Goal: Task Accomplishment & Management: Manage account settings

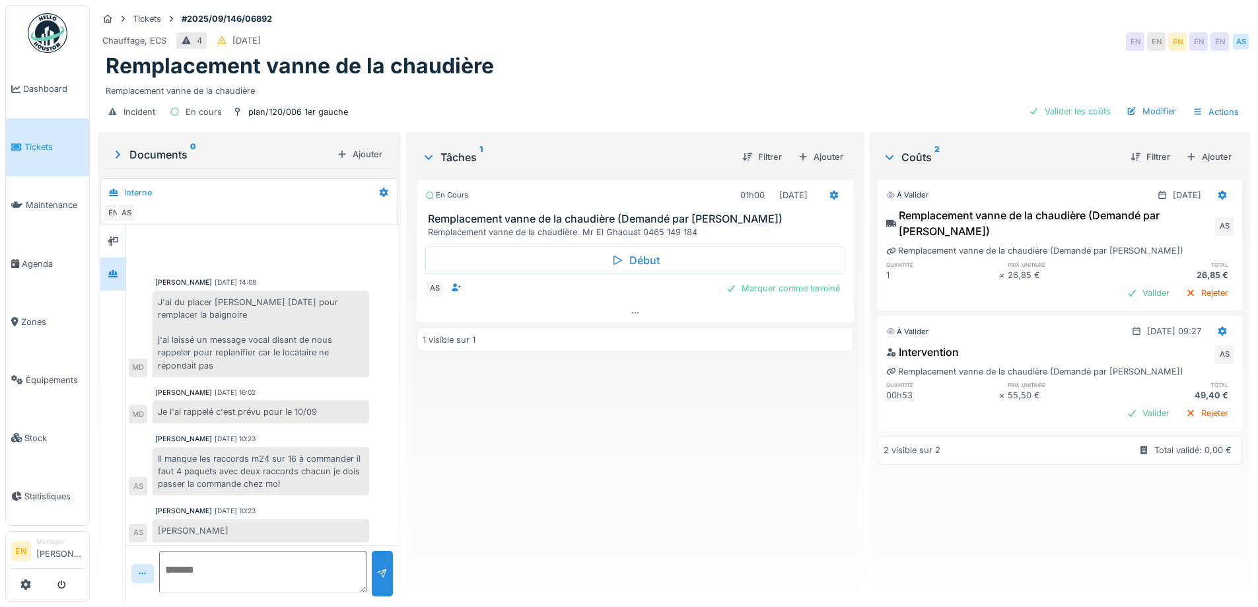
scroll to position [3, 0]
click at [592, 437] on div "En cours 01h00 10/09/2025 Remplacement vanne de la chaudière (Demandé par Anoua…" at bounding box center [635, 382] width 437 height 417
click at [589, 429] on div "En cours 01h00 10/09/2025 Remplacement vanne de la chaudière (Demandé par Anoua…" at bounding box center [635, 382] width 437 height 417
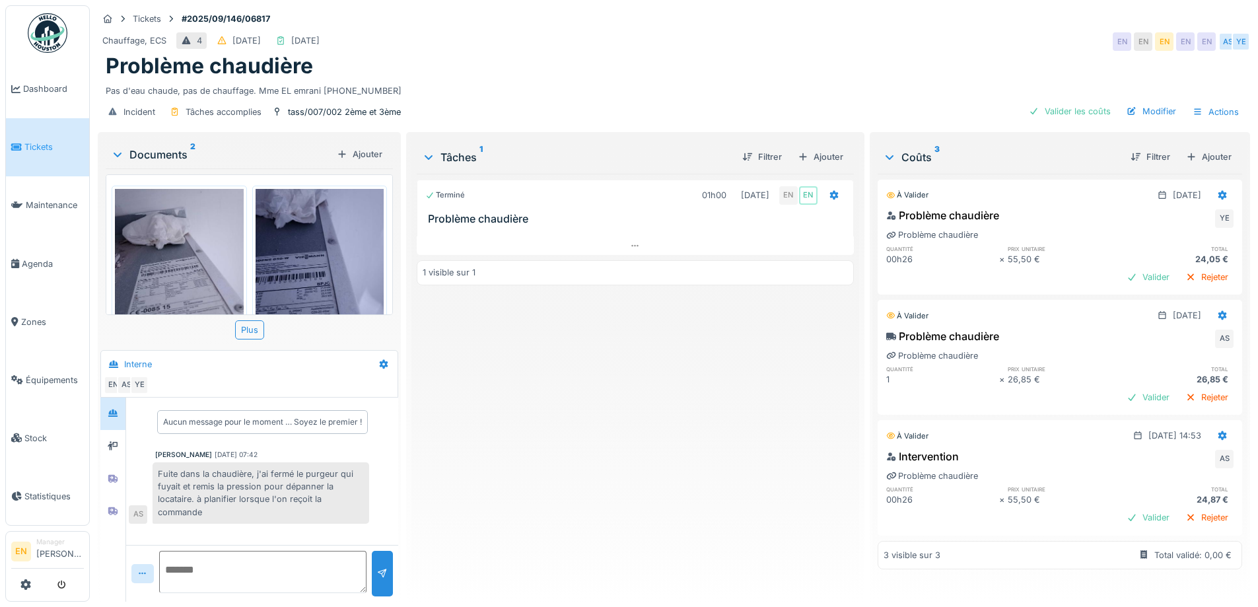
scroll to position [10, 0]
click at [684, 389] on div "Terminé 01h00 05/09/2025 EN EN Problème chaudière 1 visible sur 1" at bounding box center [635, 382] width 437 height 417
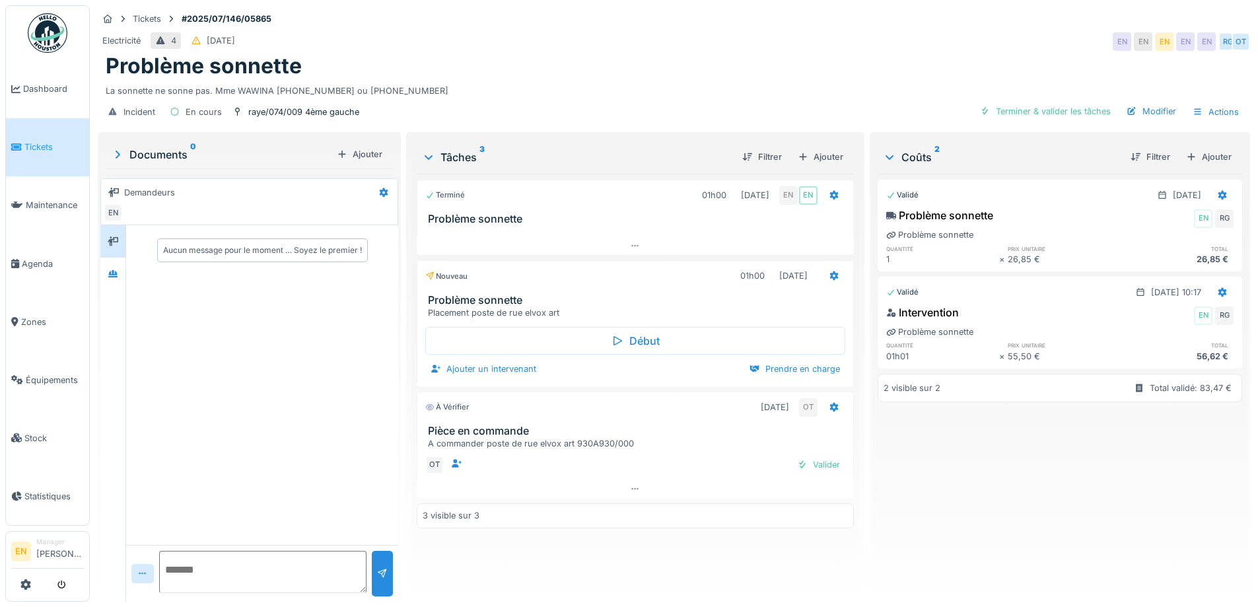
click at [920, 459] on div "Validé [DATE] Problème sonnette EN RG Problème sonnette quantité prix unitaire …" at bounding box center [1060, 382] width 365 height 417
click at [968, 479] on div "Validé [DATE] Problème sonnette EN RG Problème sonnette quantité prix unitaire …" at bounding box center [1060, 382] width 365 height 417
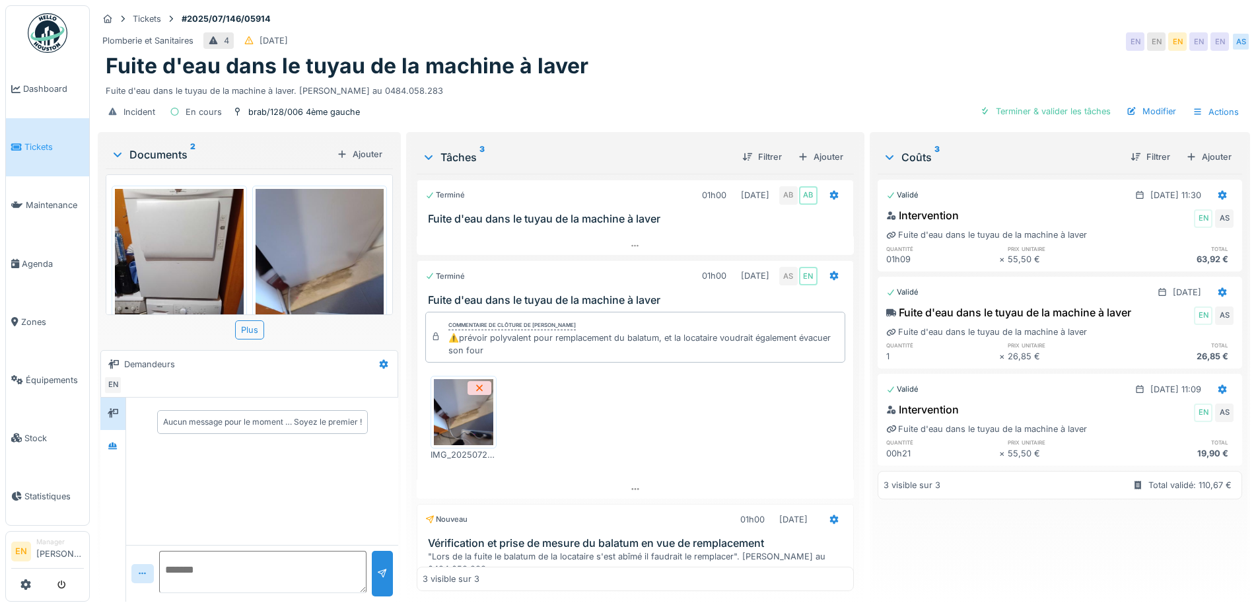
scroll to position [83, 0]
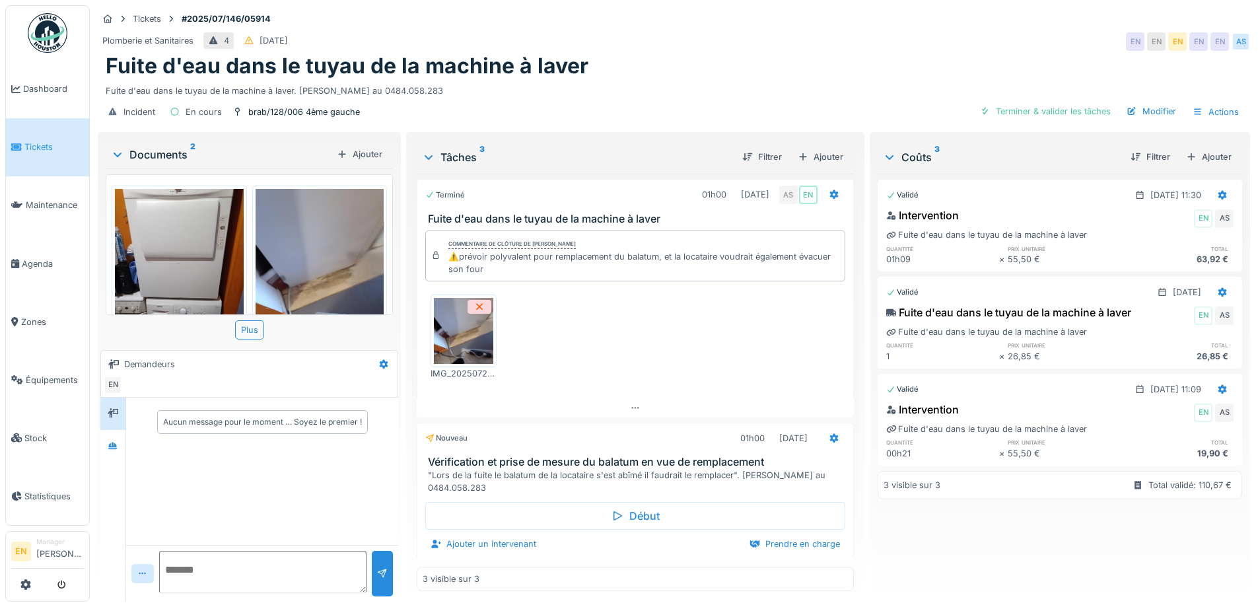
click at [742, 63] on div "Fuite d'eau dans le tuyau de la machine à laver" at bounding box center [674, 66] width 1137 height 25
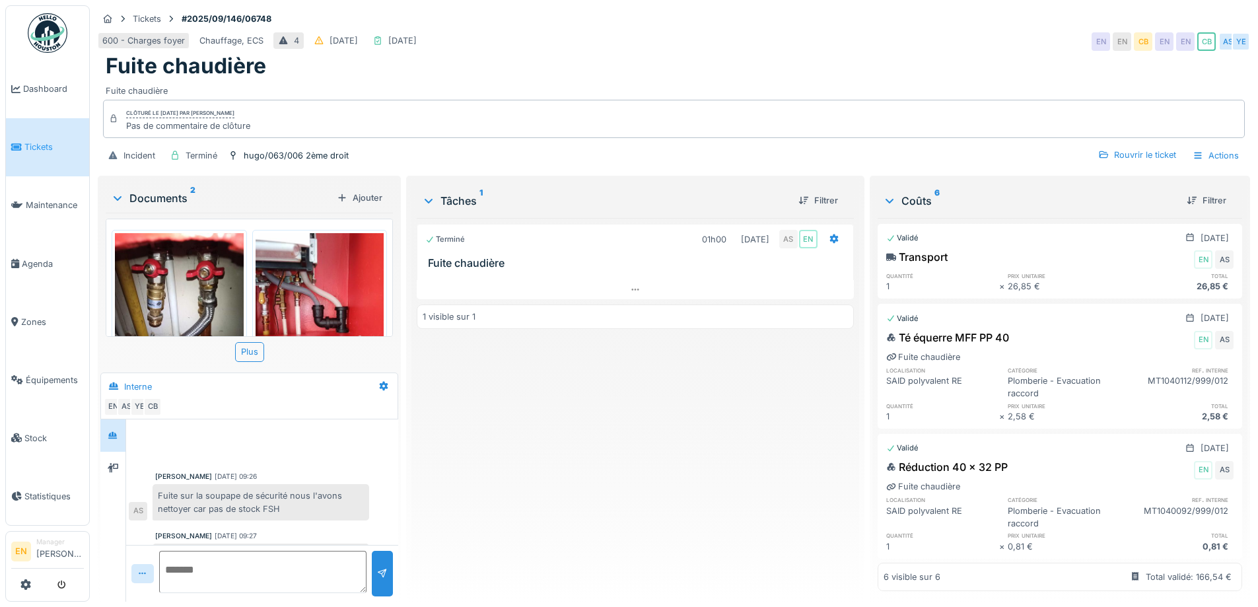
scroll to position [234, 0]
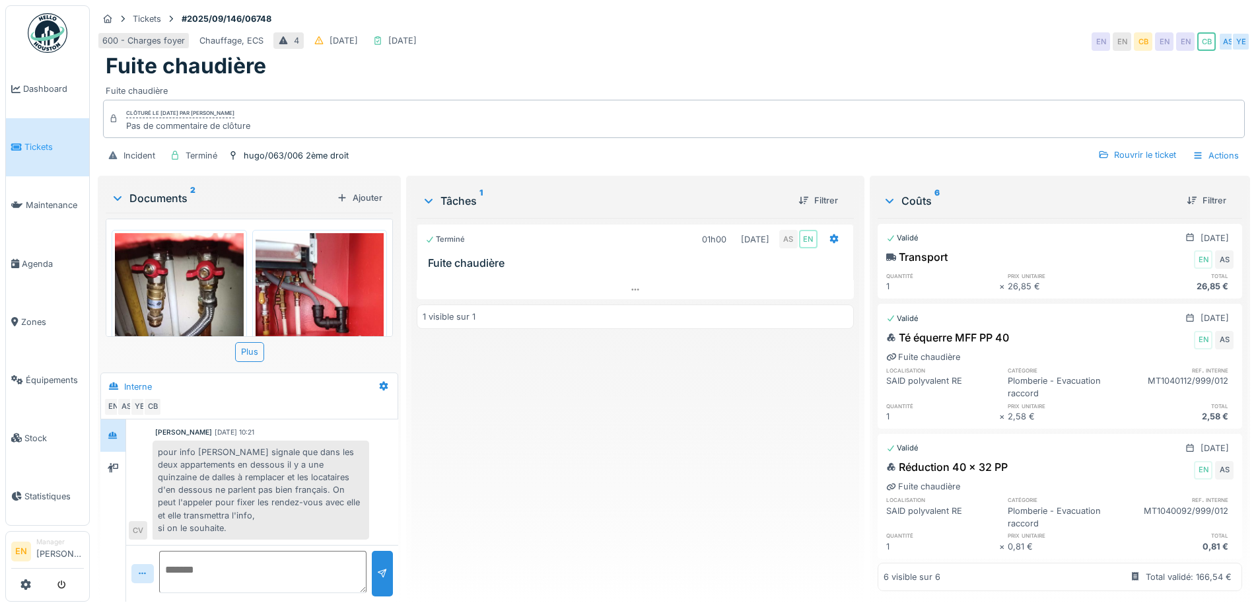
click at [559, 497] on div "Terminé 01h00 28/08/2025 AS EN Fuite chaudière 1 visible sur 1" at bounding box center [635, 404] width 437 height 373
click at [590, 411] on div "Terminé 01h00 28/08/2025 AS EN Fuite chaudière 1 visible sur 1" at bounding box center [635, 404] width 437 height 373
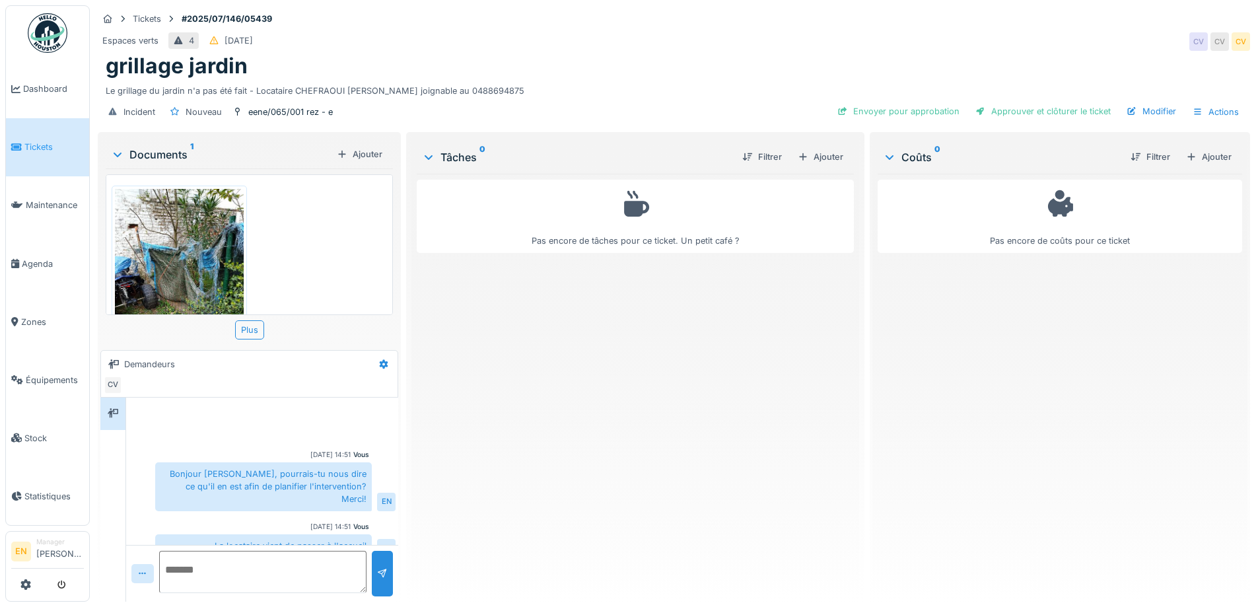
scroll to position [65, 0]
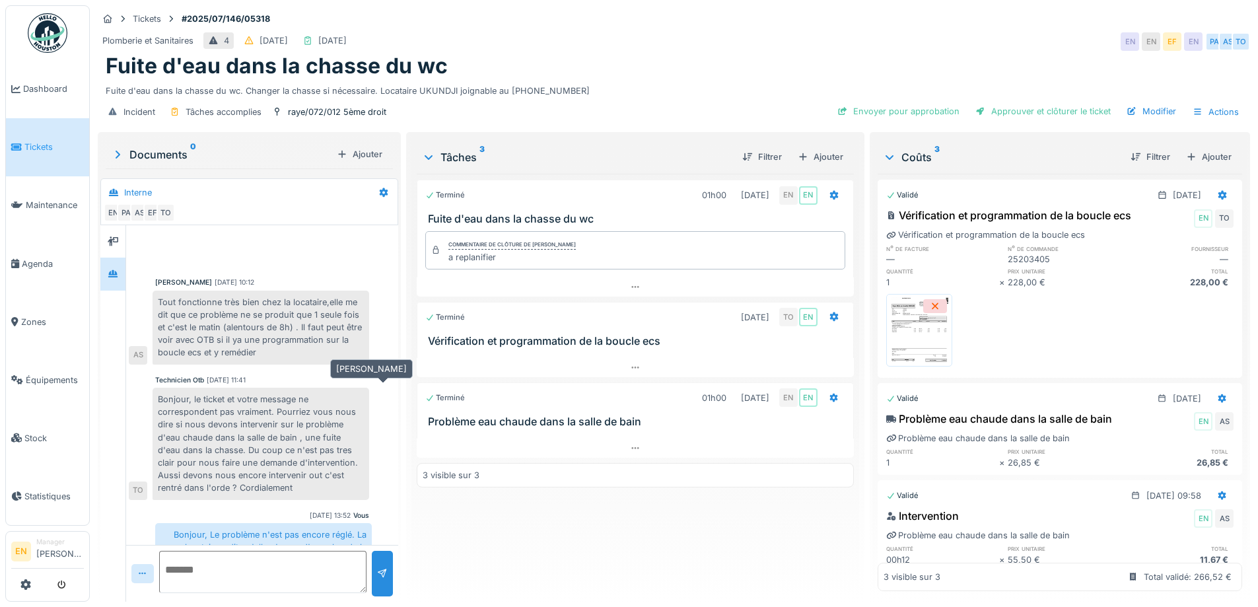
scroll to position [242, 0]
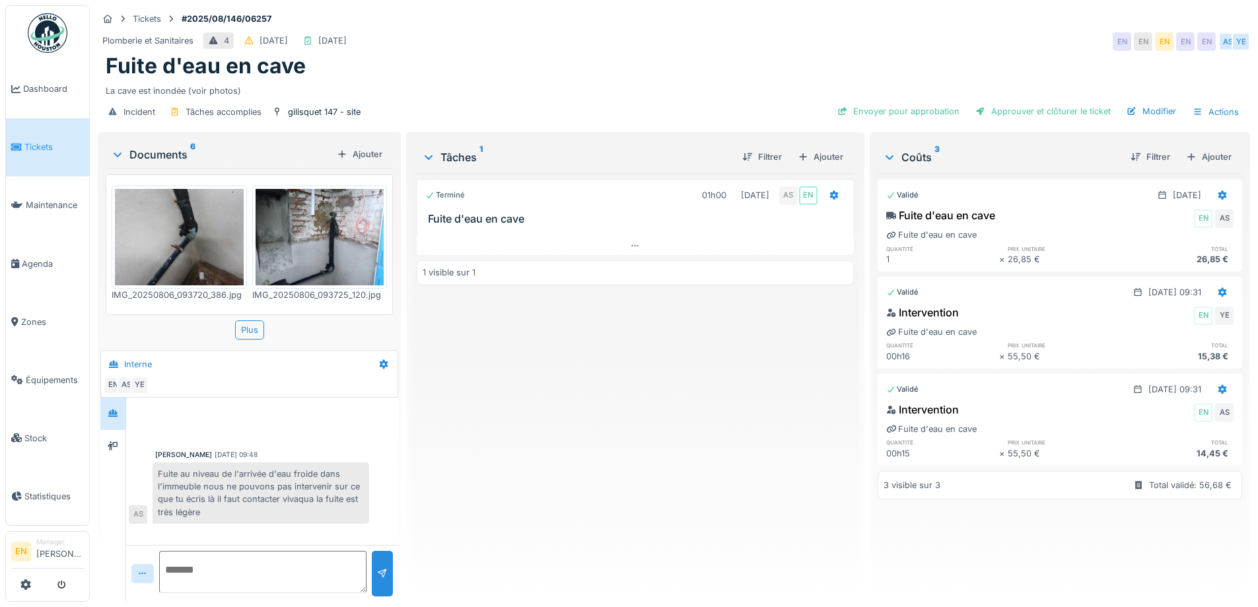
scroll to position [316, 0]
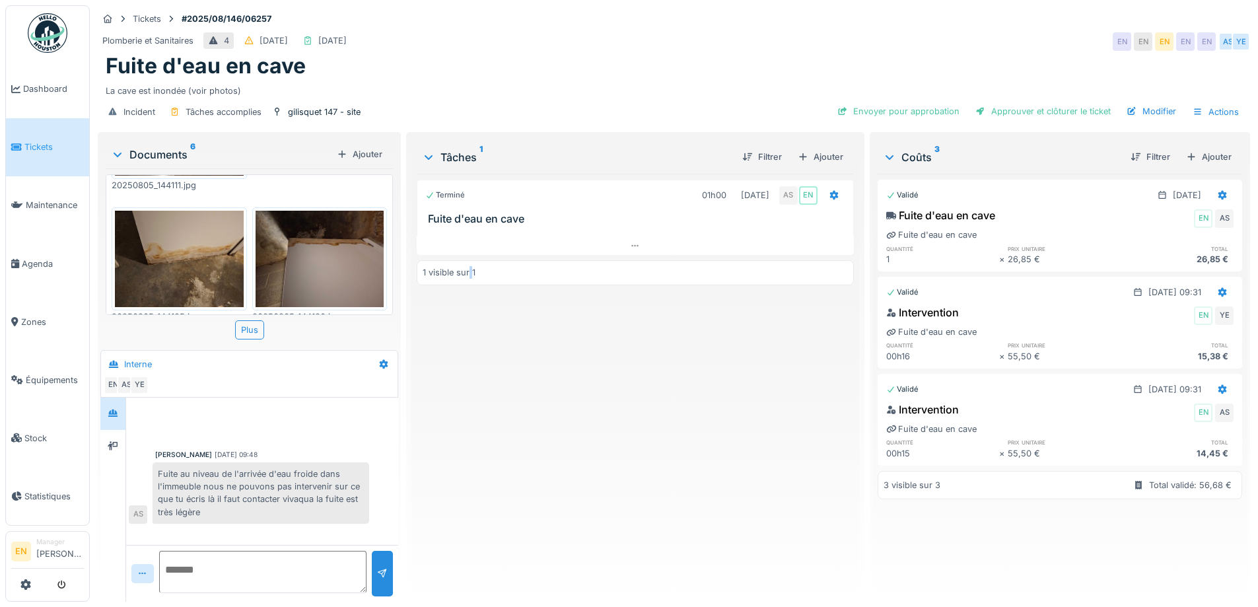
drag, startPoint x: 467, startPoint y: 443, endPoint x: 468, endPoint y: 195, distance: 247.7
click at [470, 441] on div "Terminé 01h00 06/08/2025 AS EN Fuite d'eau en cave 1 visible sur 1" at bounding box center [635, 382] width 437 height 417
drag, startPoint x: 636, startPoint y: 478, endPoint x: 628, endPoint y: 465, distance: 15.4
click at [637, 478] on div "Terminé 01h00 06/08/2025 AS EN Fuite d'eau en cave 1 visible sur 1" at bounding box center [635, 382] width 437 height 417
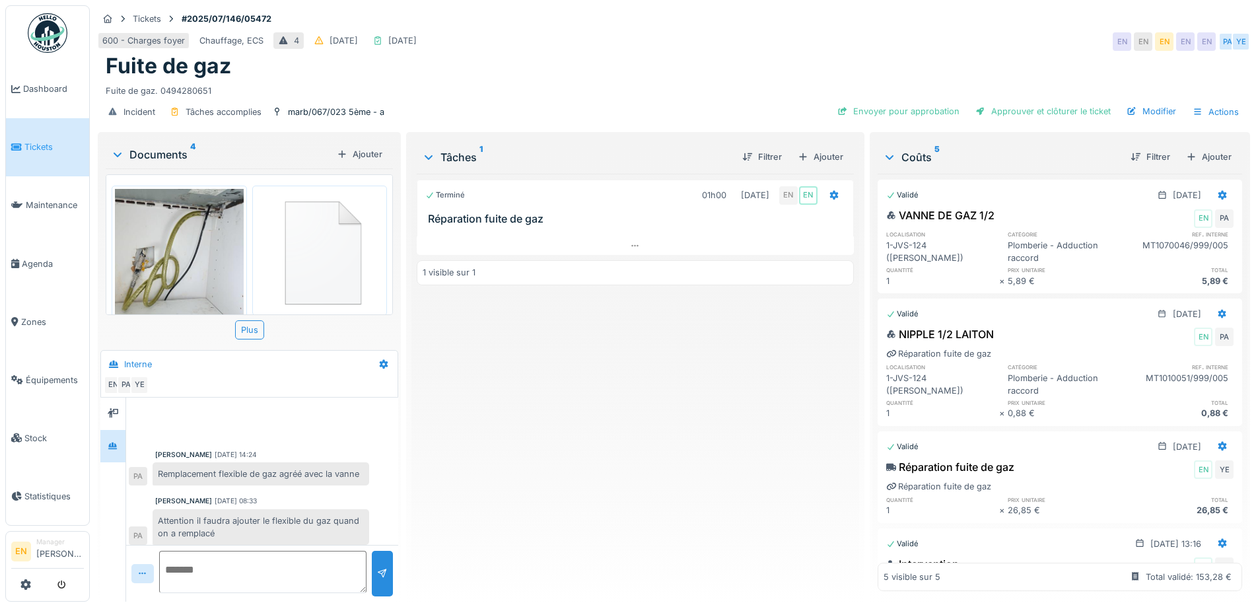
scroll to position [5, 0]
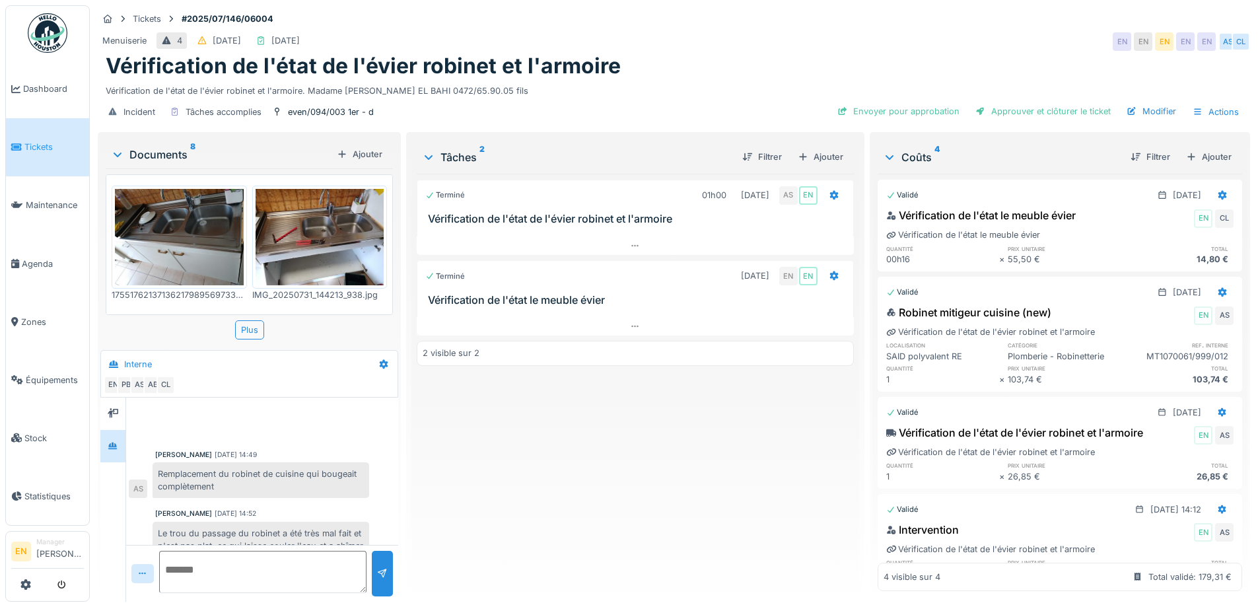
scroll to position [136, 0]
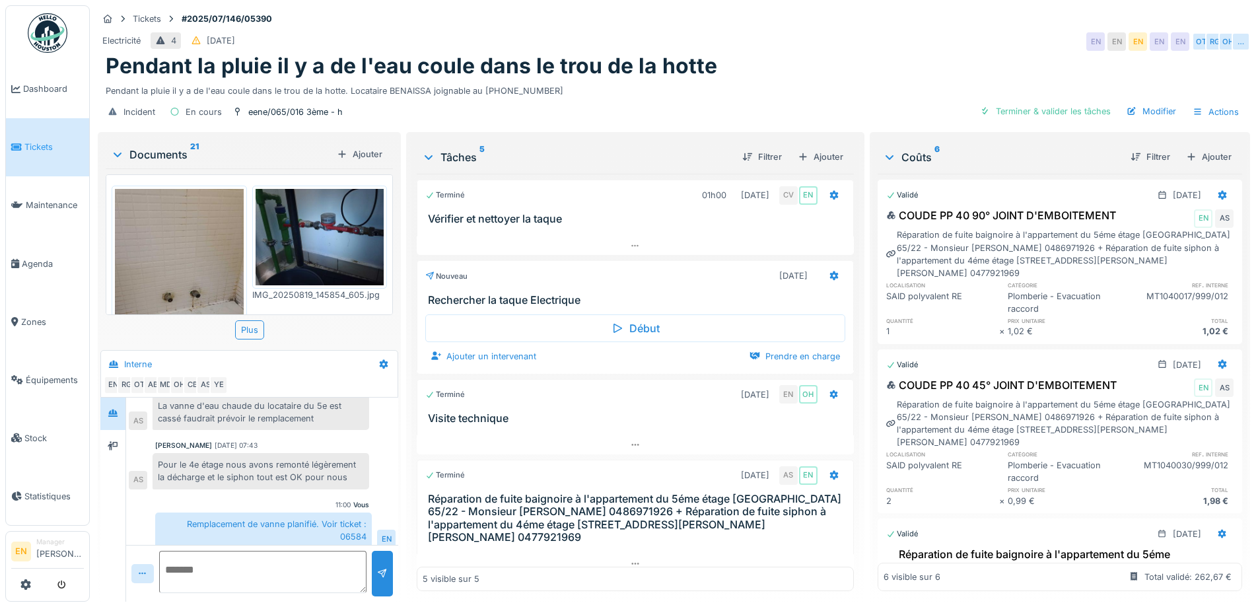
scroll to position [353, 0]
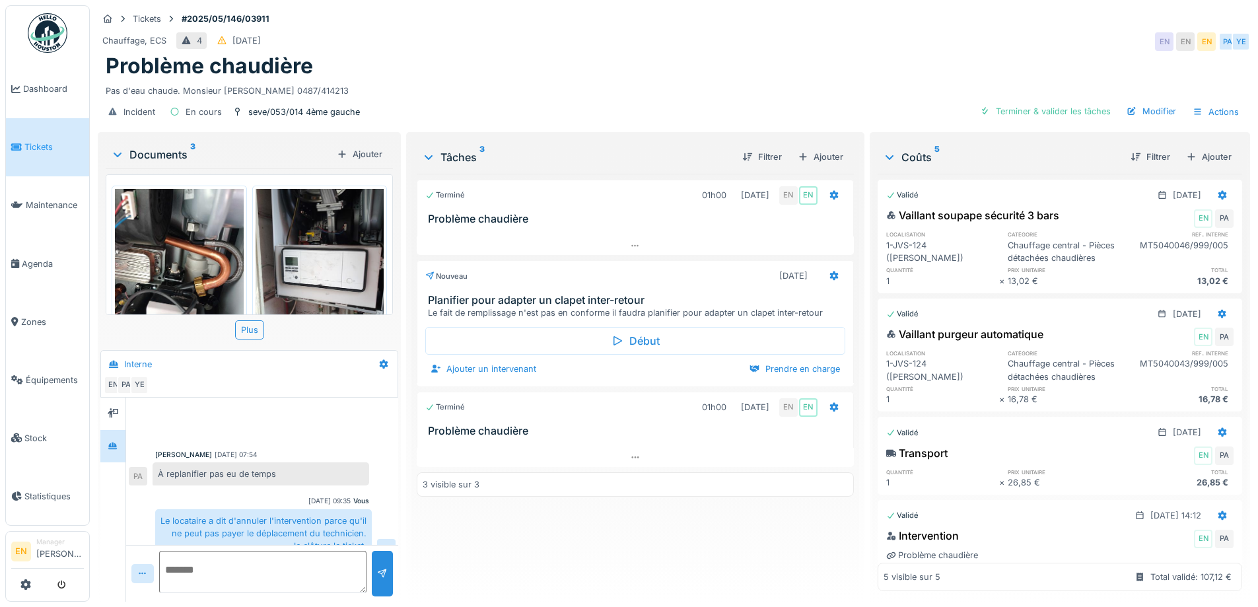
scroll to position [189, 0]
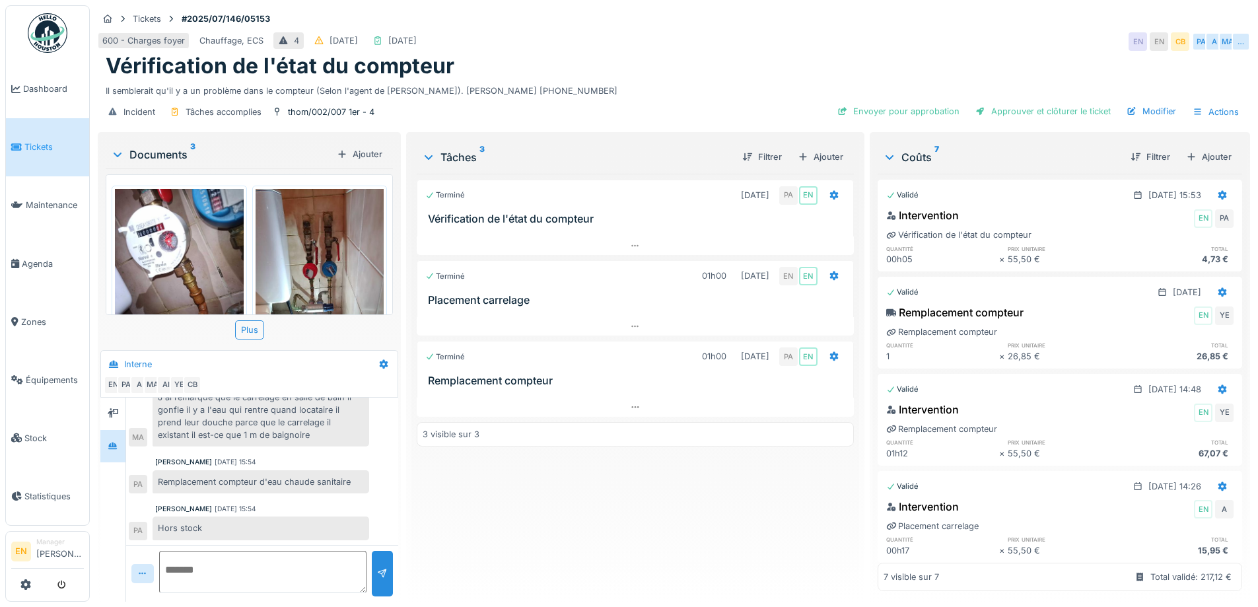
scroll to position [311, 0]
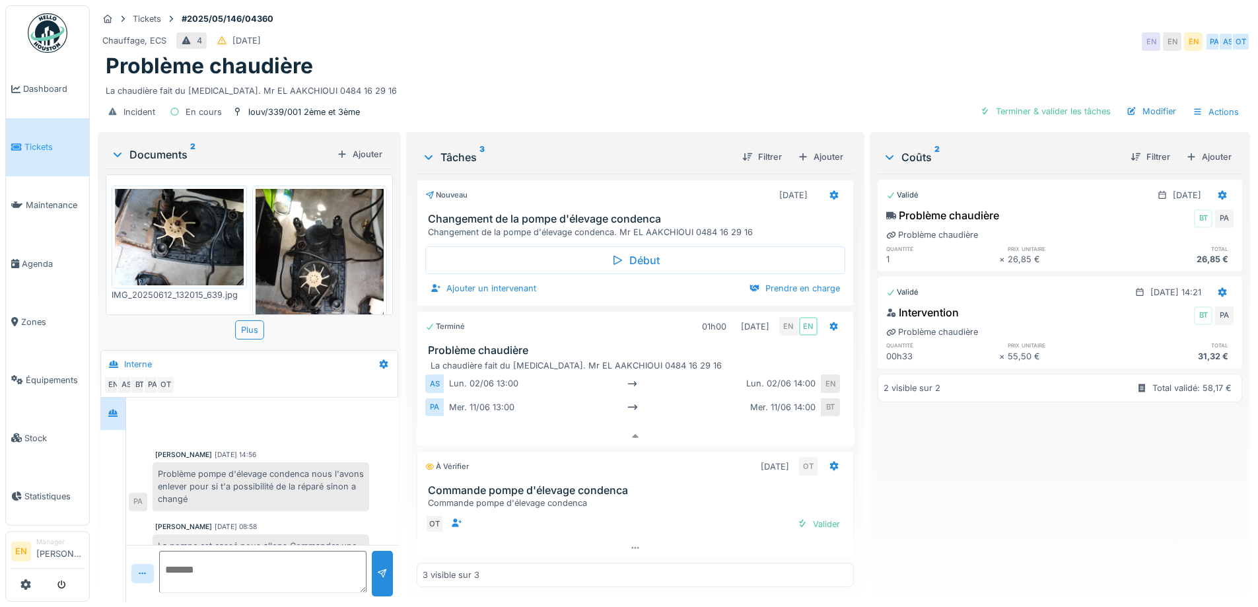
scroll to position [30, 0]
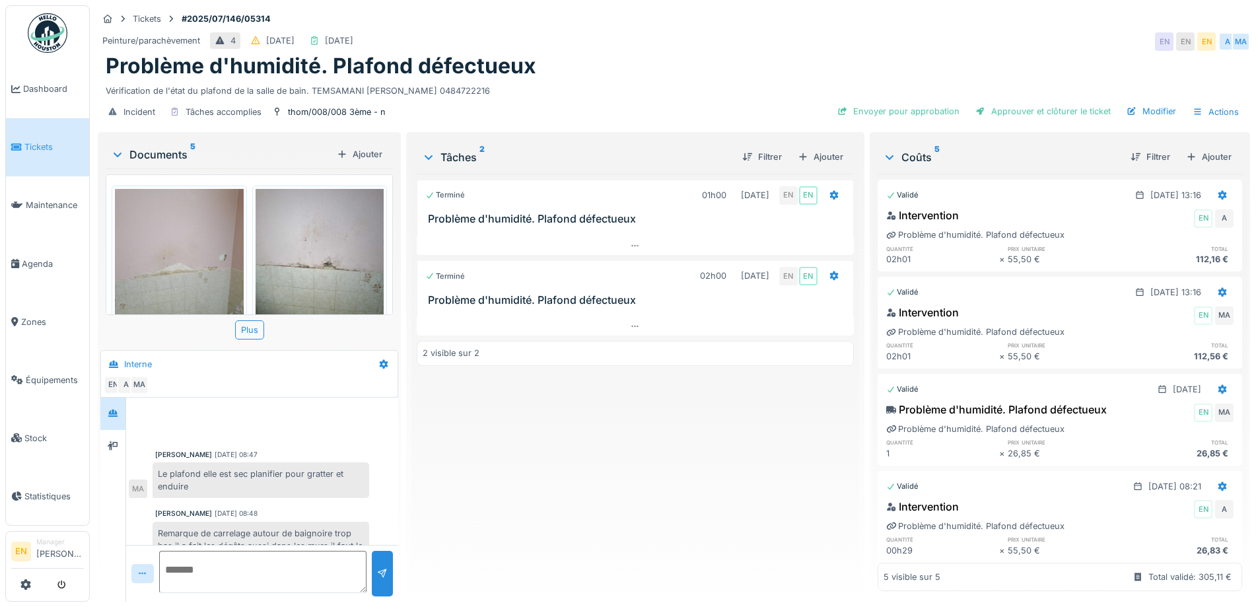
scroll to position [77, 0]
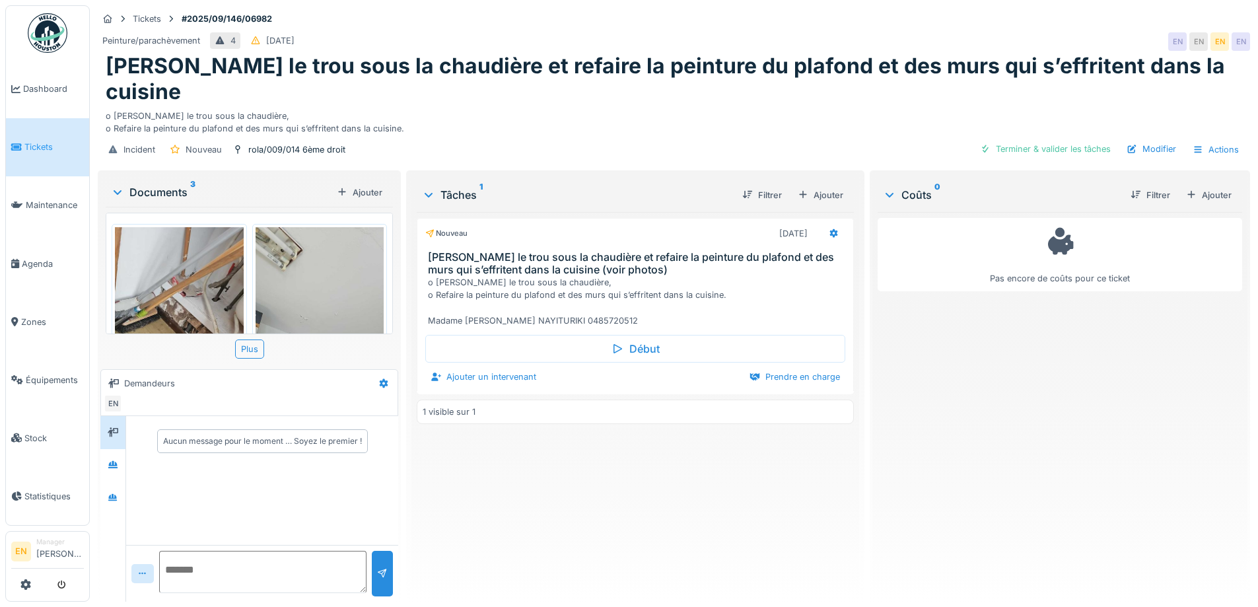
scroll to position [259, 0]
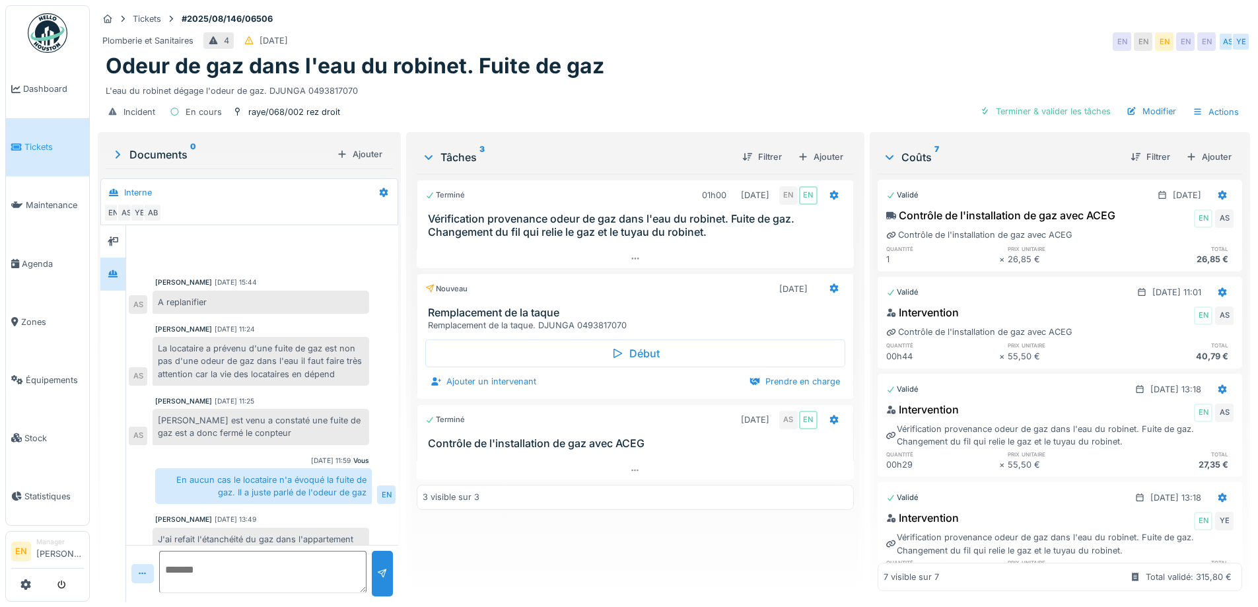
scroll to position [303, 0]
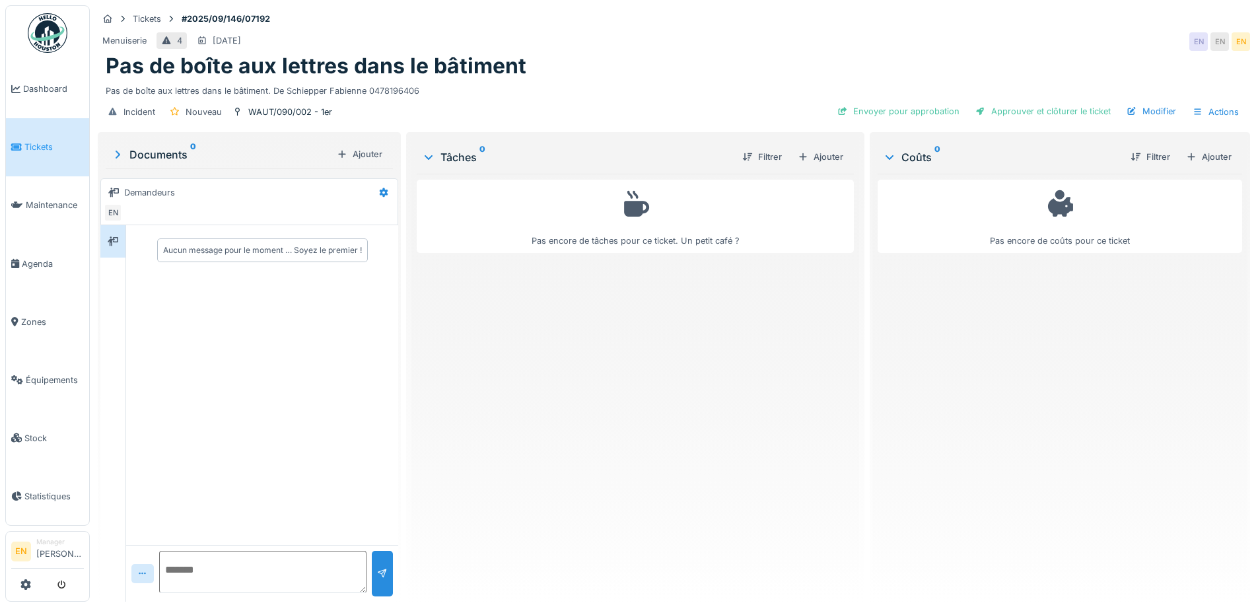
click at [544, 445] on div "Pas encore de tâches pour ce ticket. Un petit café ?" at bounding box center [635, 382] width 437 height 417
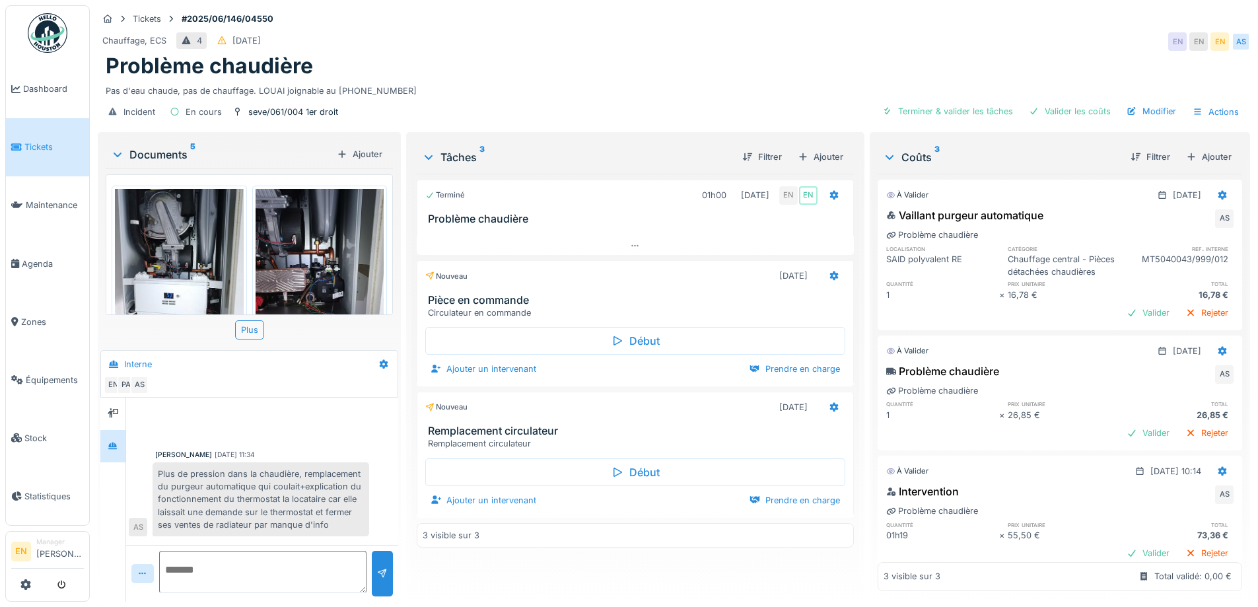
scroll to position [175, 0]
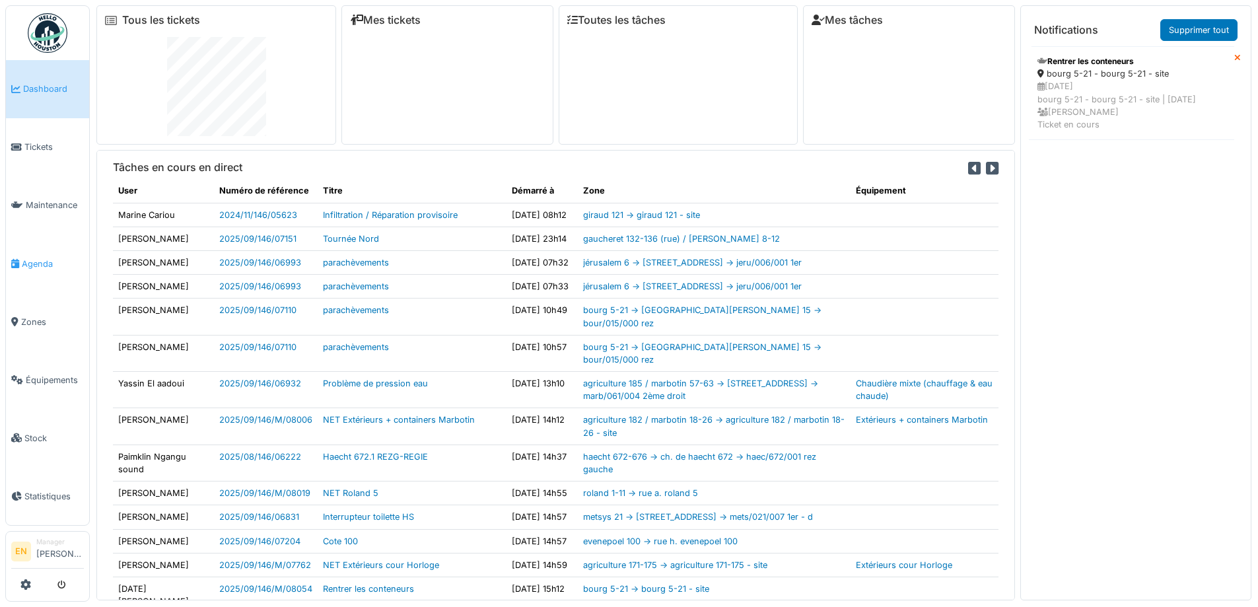
click at [40, 258] on span "Agenda" at bounding box center [53, 264] width 62 height 13
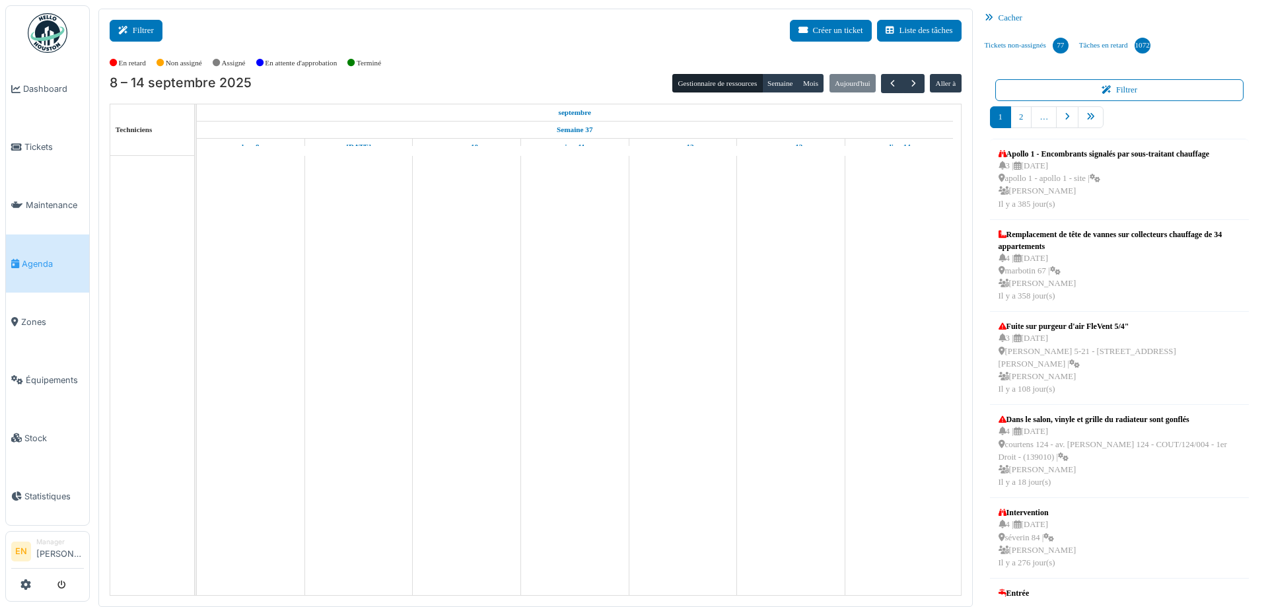
click at [124, 34] on icon at bounding box center [125, 30] width 15 height 9
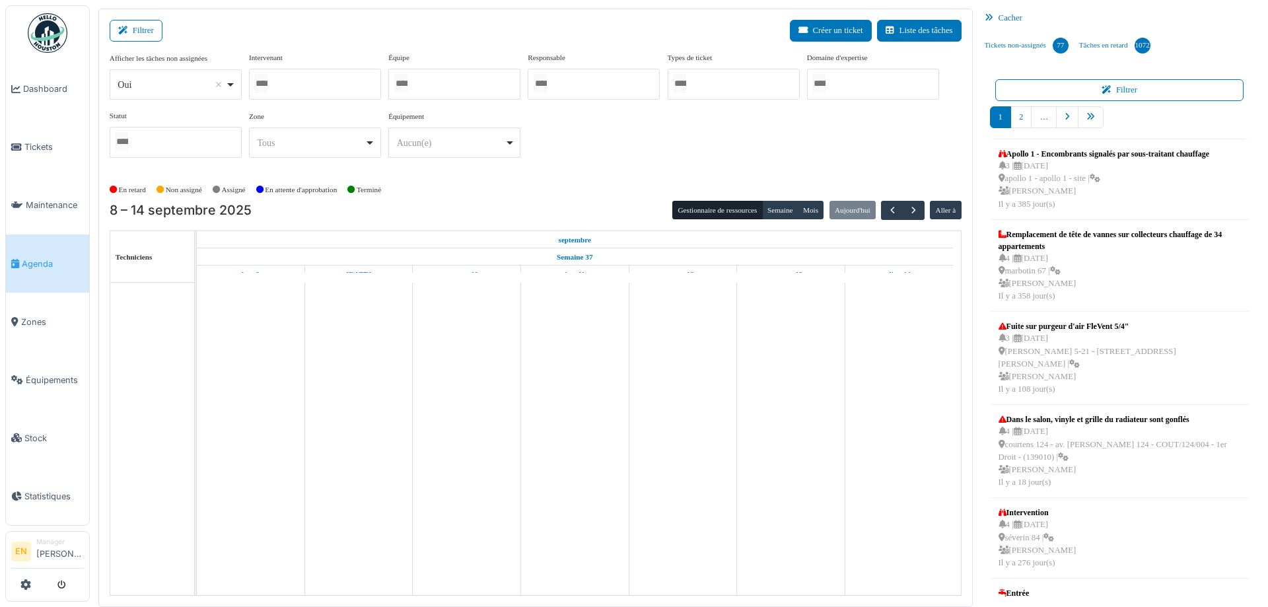
click at [235, 86] on div "Oui Remove item" at bounding box center [175, 84] width 121 height 19
select select "**"
click at [337, 81] on div at bounding box center [315, 84] width 132 height 31
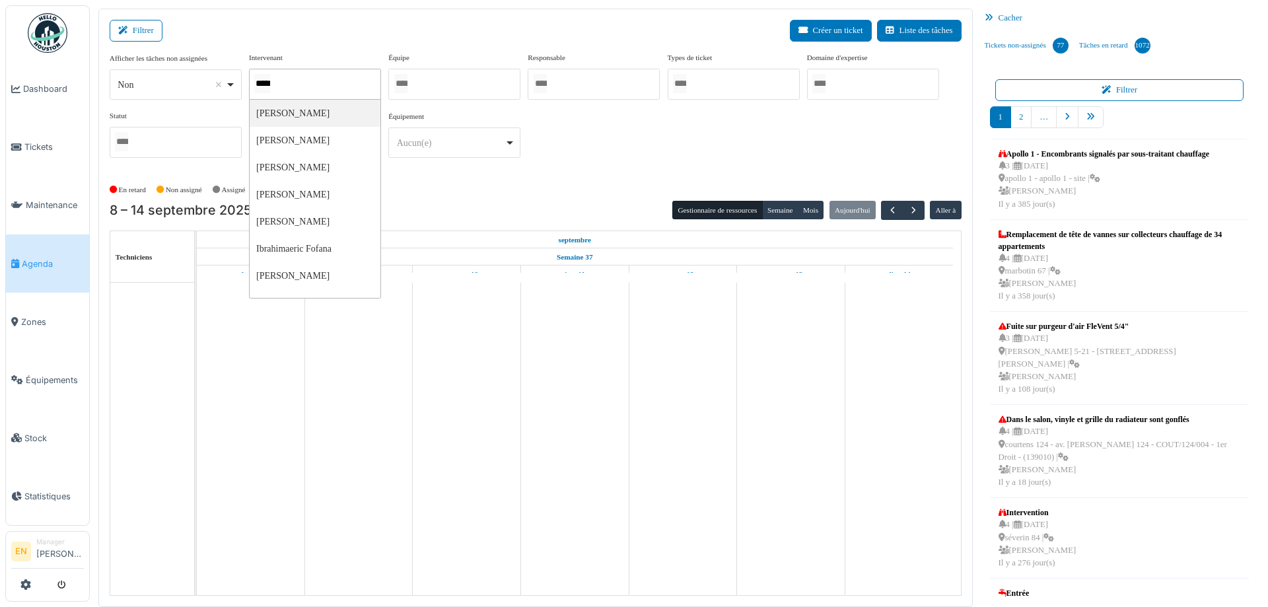
type input "******"
click at [610, 156] on div "**********" at bounding box center [536, 110] width 852 height 117
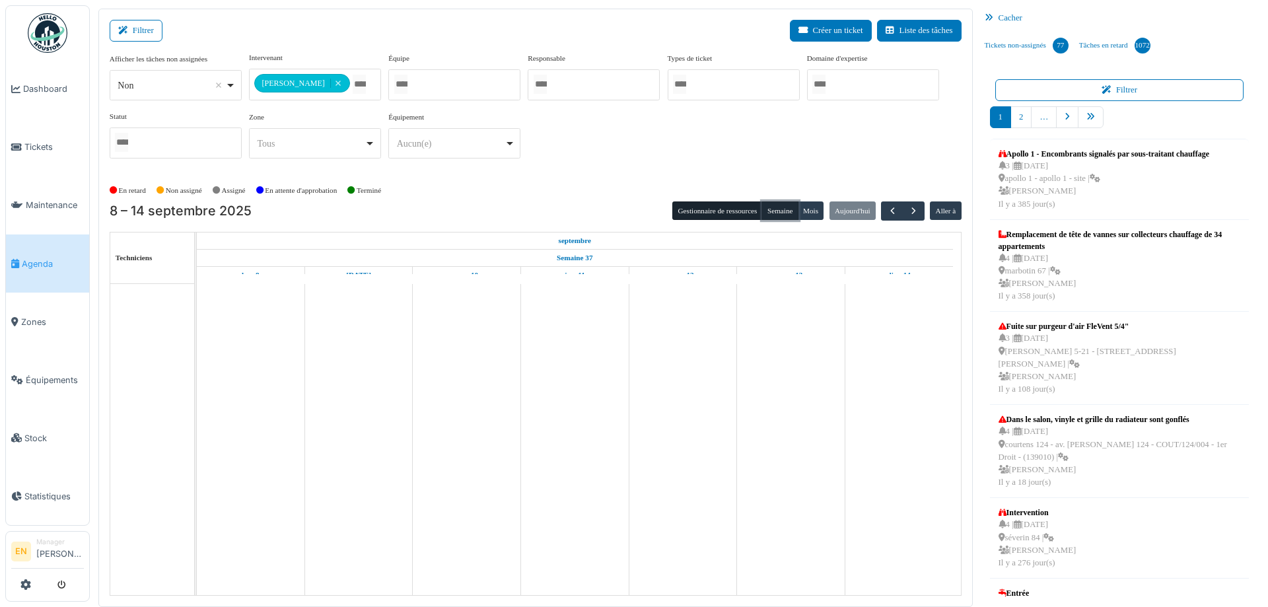
click at [773, 211] on button "Semaine" at bounding box center [780, 210] width 36 height 18
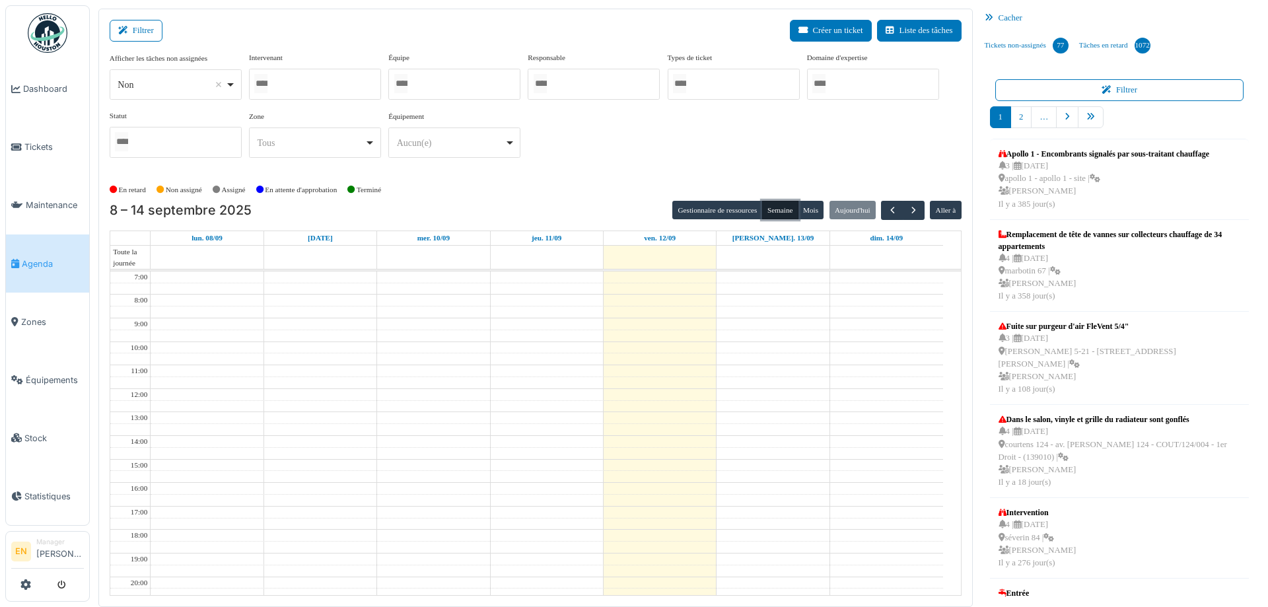
click at [325, 85] on div at bounding box center [315, 84] width 132 height 31
click at [583, 82] on div at bounding box center [594, 84] width 132 height 31
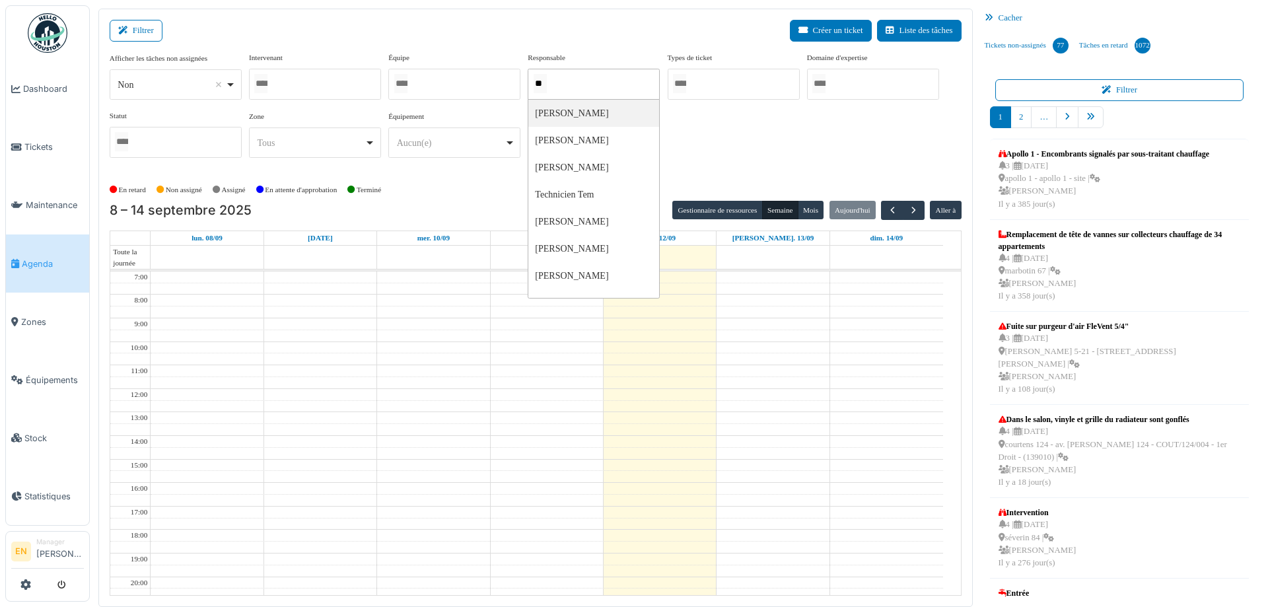
type input "***"
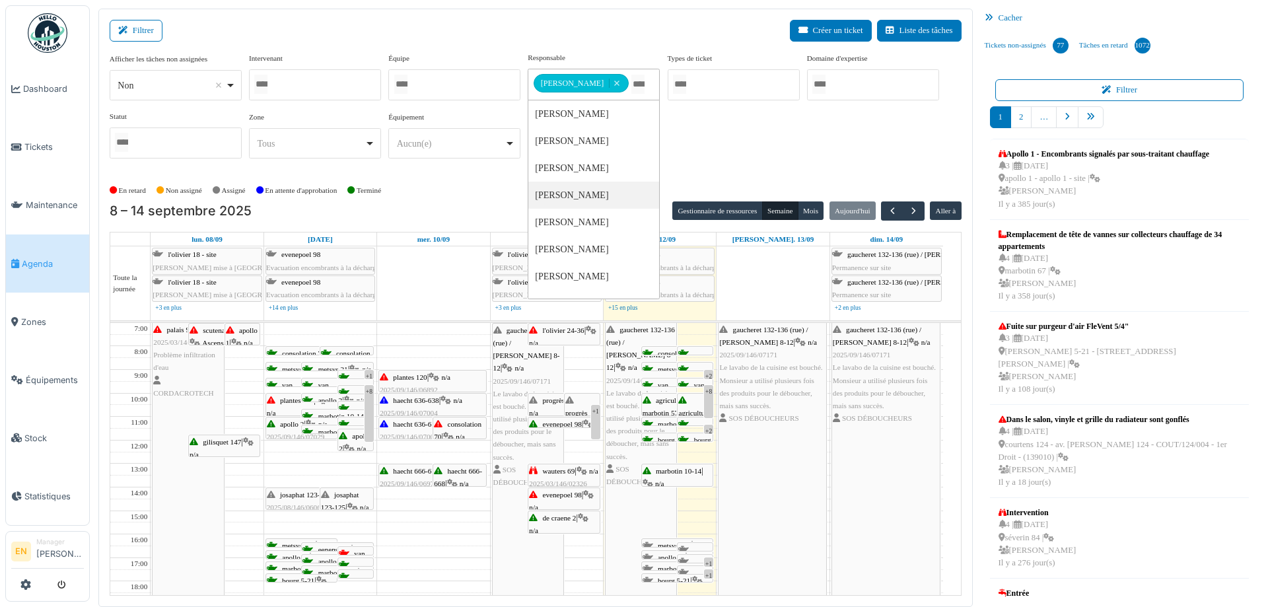
click at [779, 165] on div "Afficher les tâches non assignées *** Non Remove item Oui Non Intervenant Abdel…" at bounding box center [536, 110] width 852 height 117
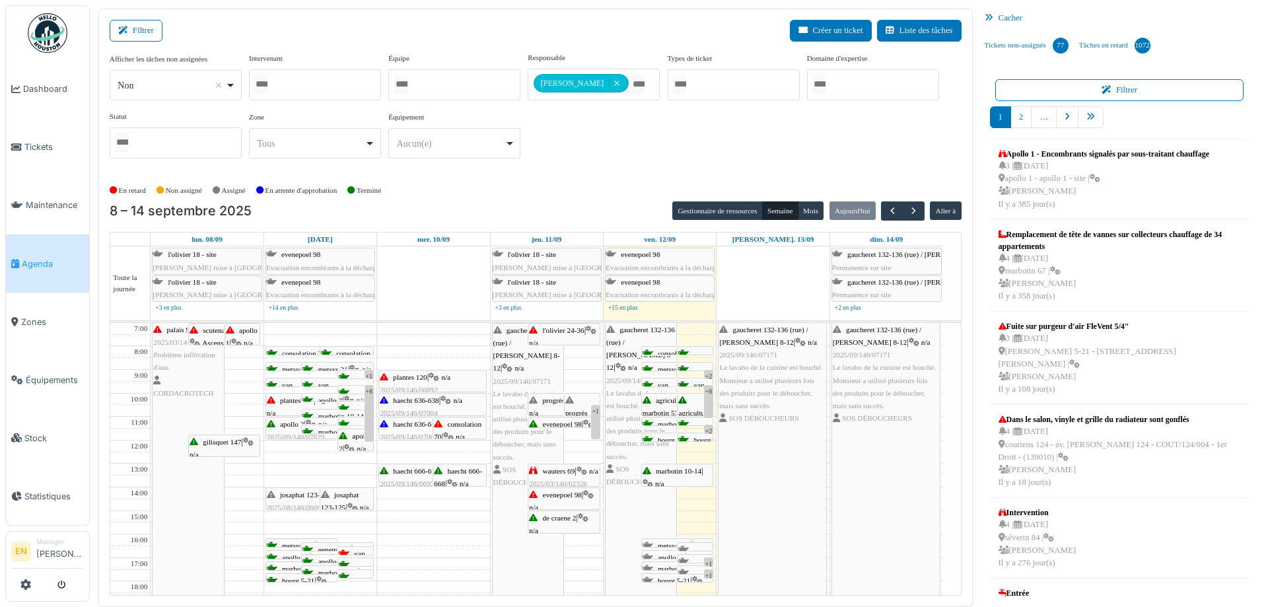
click at [332, 81] on div at bounding box center [315, 84] width 132 height 31
type input "******"
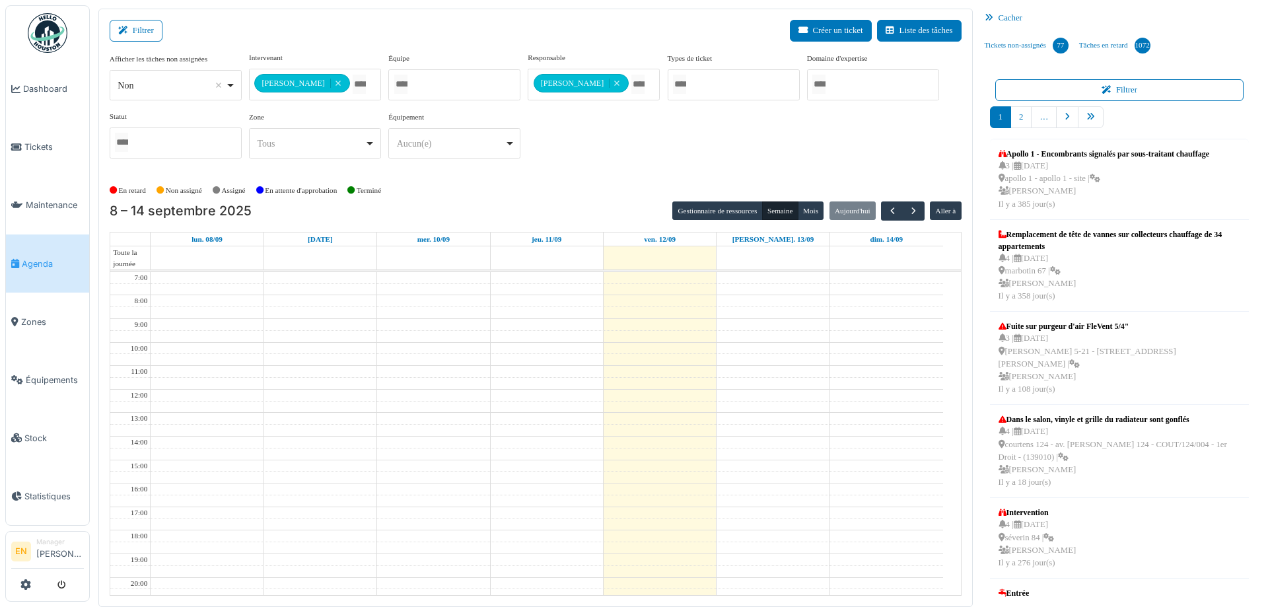
click at [763, 164] on div "**********" at bounding box center [536, 110] width 852 height 117
click at [773, 204] on button "Semaine" at bounding box center [780, 210] width 36 height 18
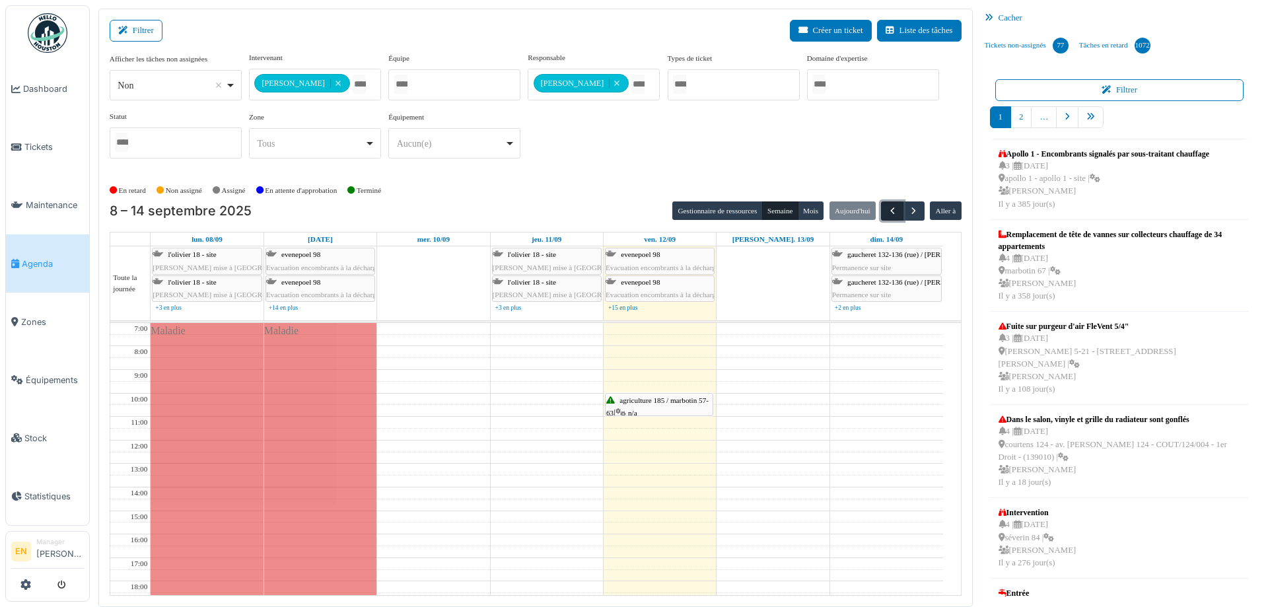
click at [888, 213] on span "button" at bounding box center [892, 210] width 11 height 11
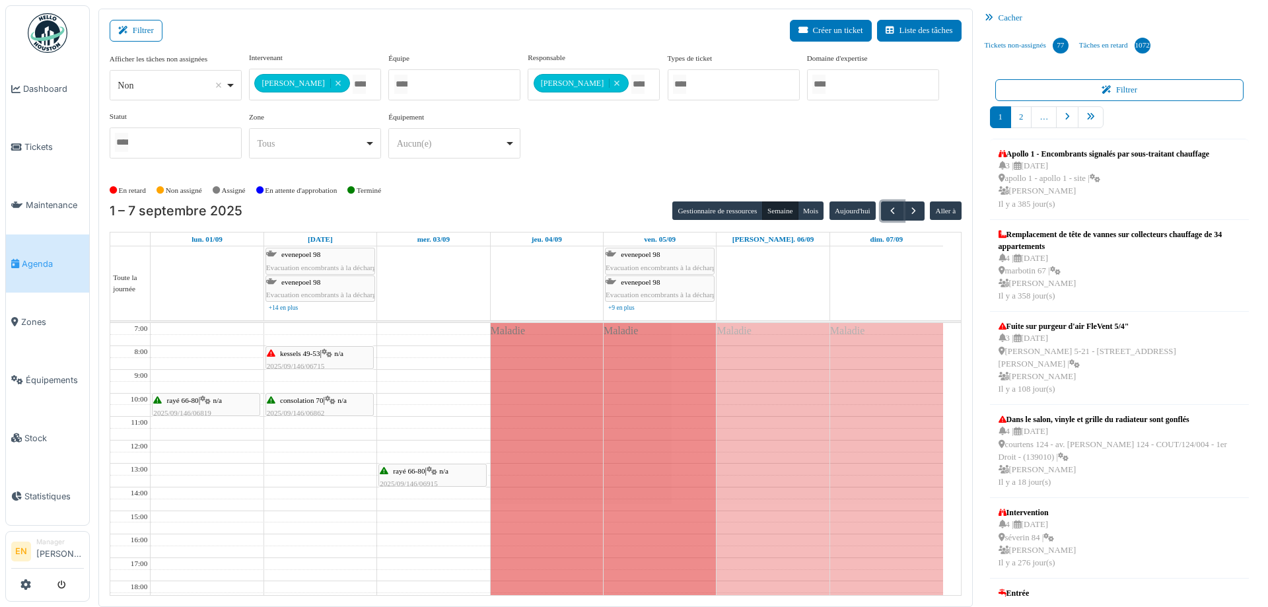
click at [296, 360] on div "kessels 49-53 | n/a 2025/09/146/06715 Il y a un circuit électrique dans les amp…" at bounding box center [320, 372] width 106 height 51
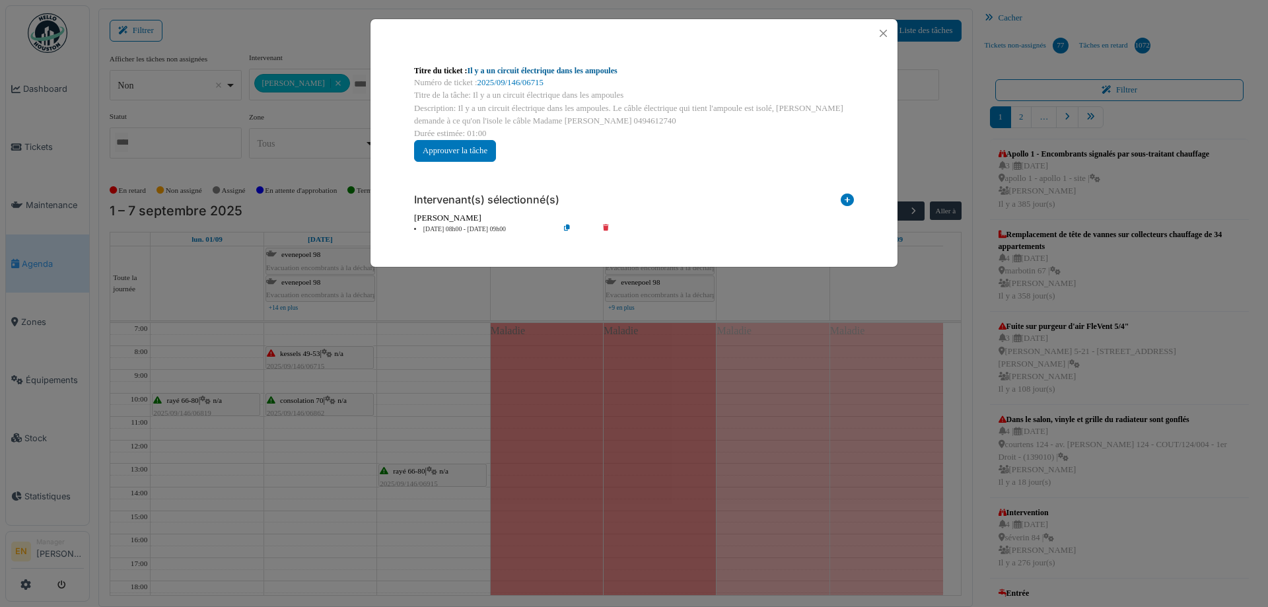
click at [536, 67] on link "Il y a un circuit électrique dans les ampoules" at bounding box center [543, 70] width 150 height 9
drag, startPoint x: 886, startPoint y: 33, endPoint x: 847, endPoint y: 95, distance: 73.7
click at [886, 33] on button "Close" at bounding box center [883, 33] width 18 height 18
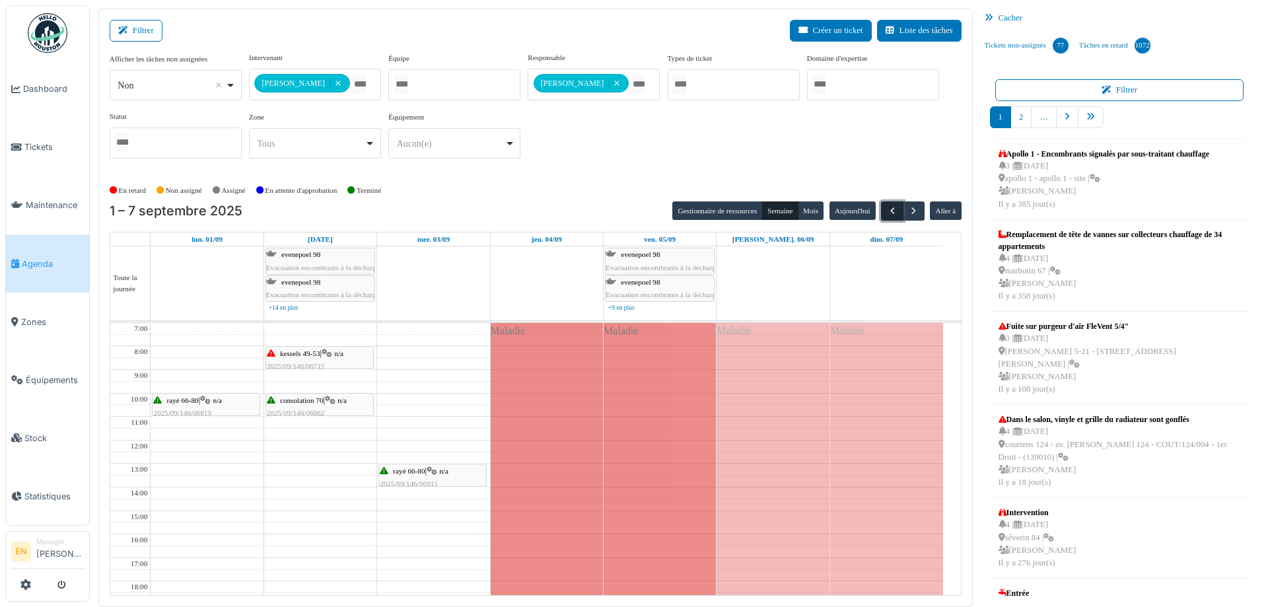
click at [892, 211] on button "button" at bounding box center [892, 210] width 22 height 19
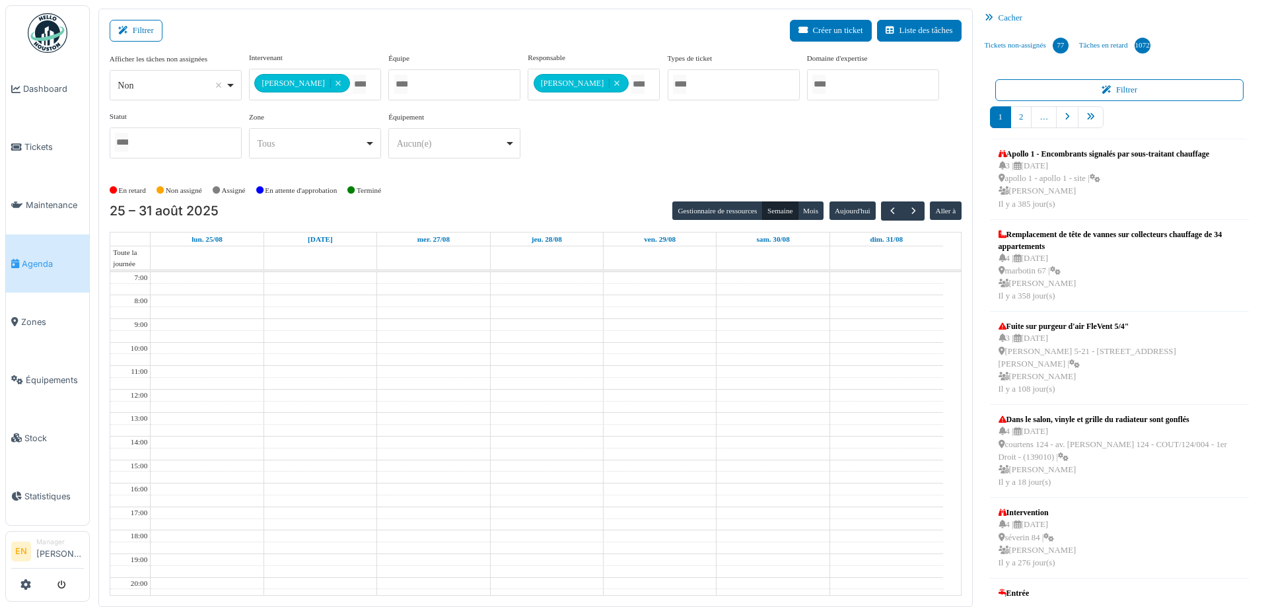
click at [590, 155] on div "**********" at bounding box center [536, 110] width 852 height 117
click at [842, 155] on div "**********" at bounding box center [536, 110] width 852 height 117
click at [887, 208] on span "button" at bounding box center [892, 210] width 11 height 11
click at [908, 209] on span "button" at bounding box center [913, 210] width 11 height 11
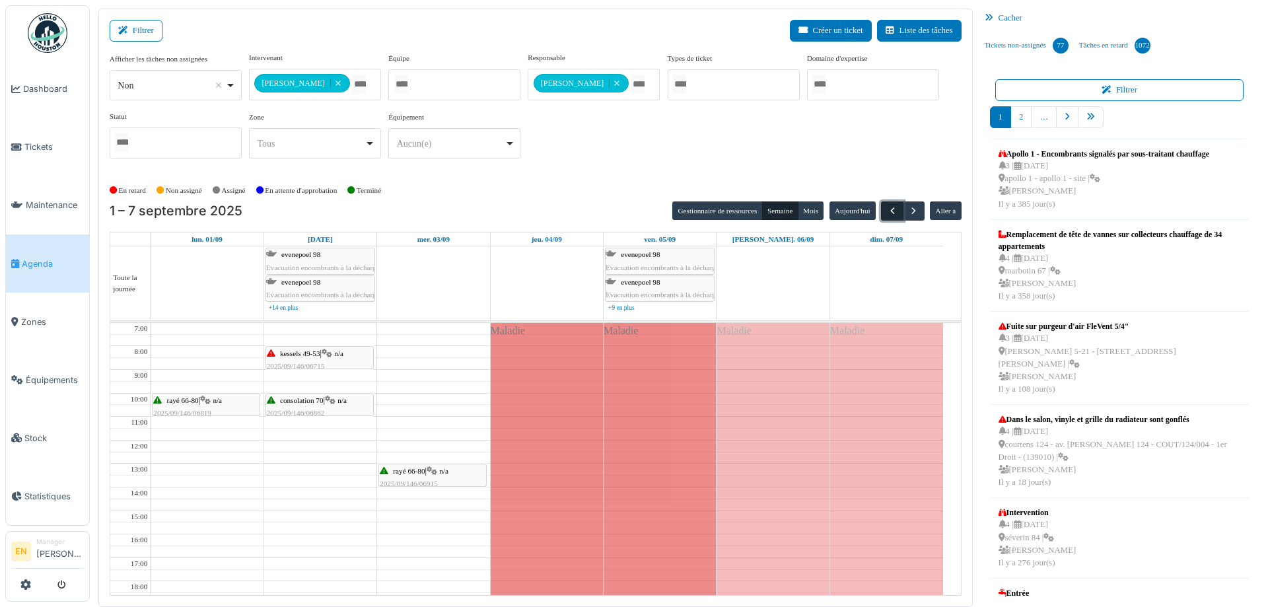
click at [881, 209] on button "button" at bounding box center [892, 210] width 22 height 19
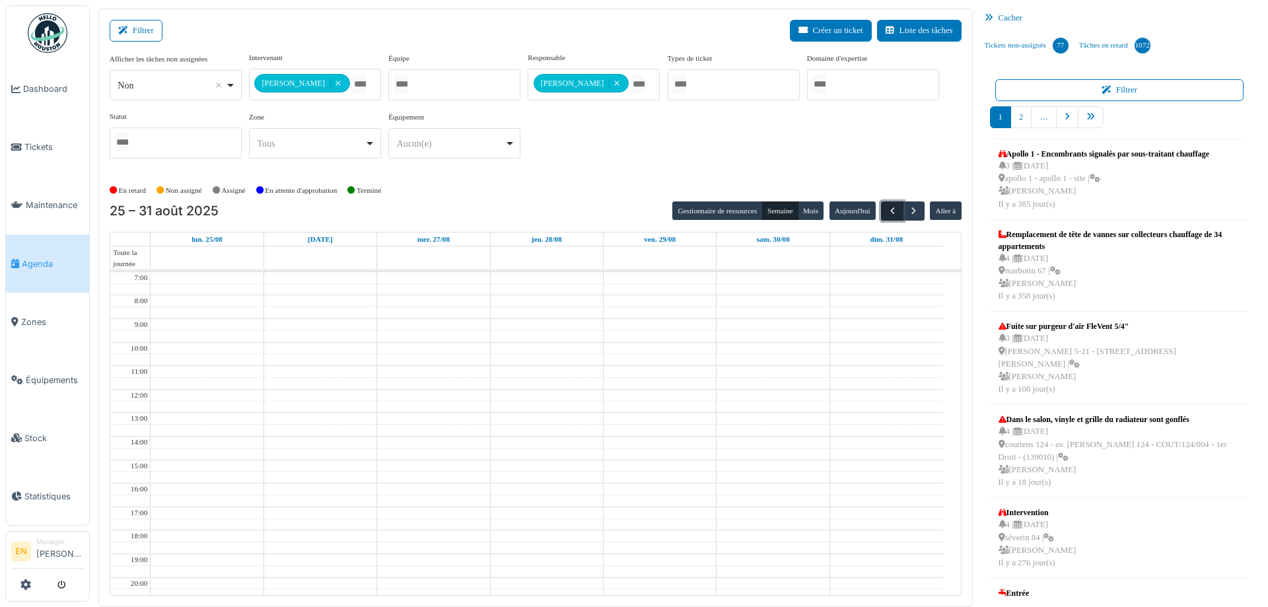
click at [881, 209] on button "button" at bounding box center [892, 210] width 22 height 19
click at [878, 143] on div "**********" at bounding box center [536, 110] width 852 height 117
click at [908, 212] on span "button" at bounding box center [913, 210] width 11 height 11
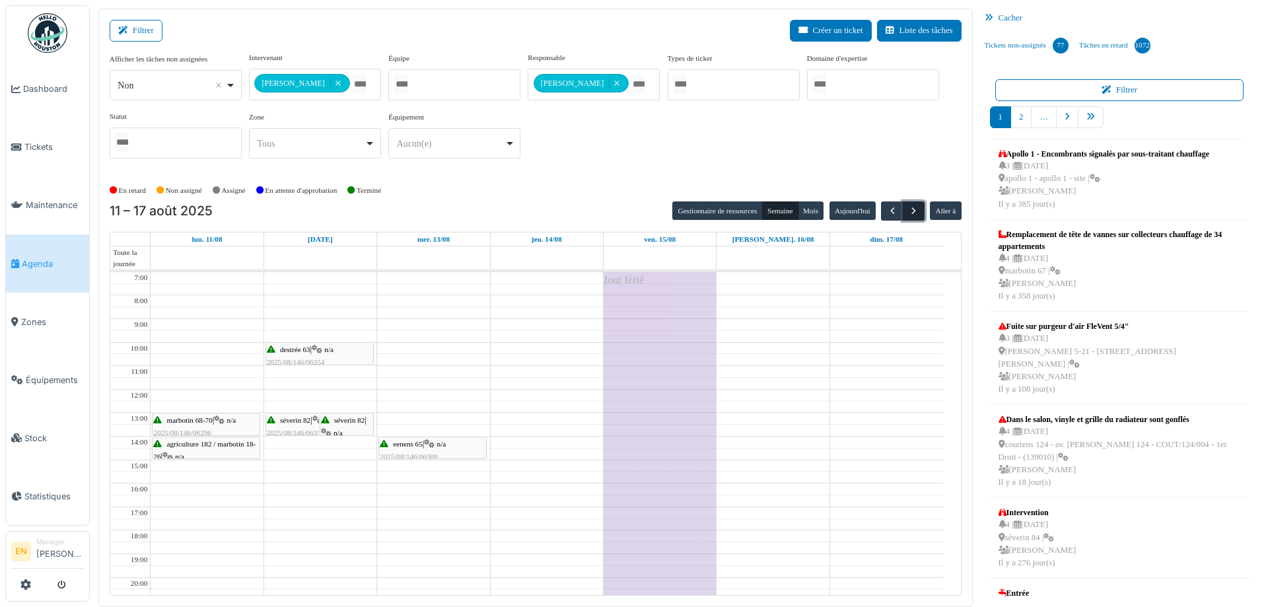
click at [909, 215] on span "button" at bounding box center [913, 210] width 11 height 11
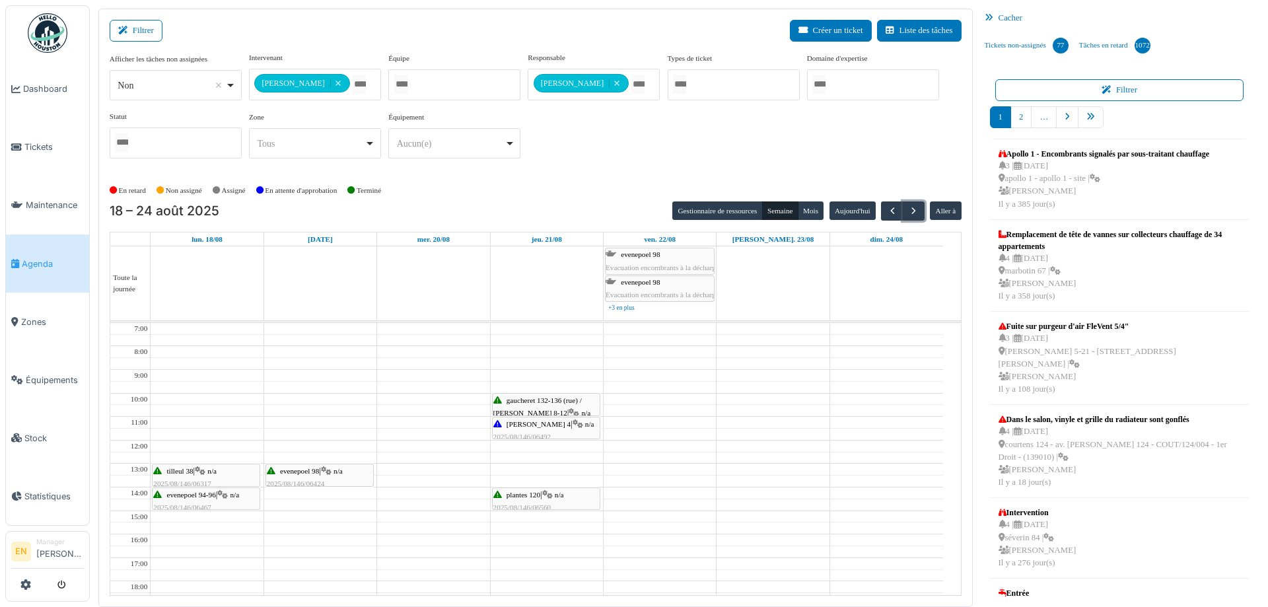
click at [585, 420] on span "n/a" at bounding box center [589, 424] width 9 height 8
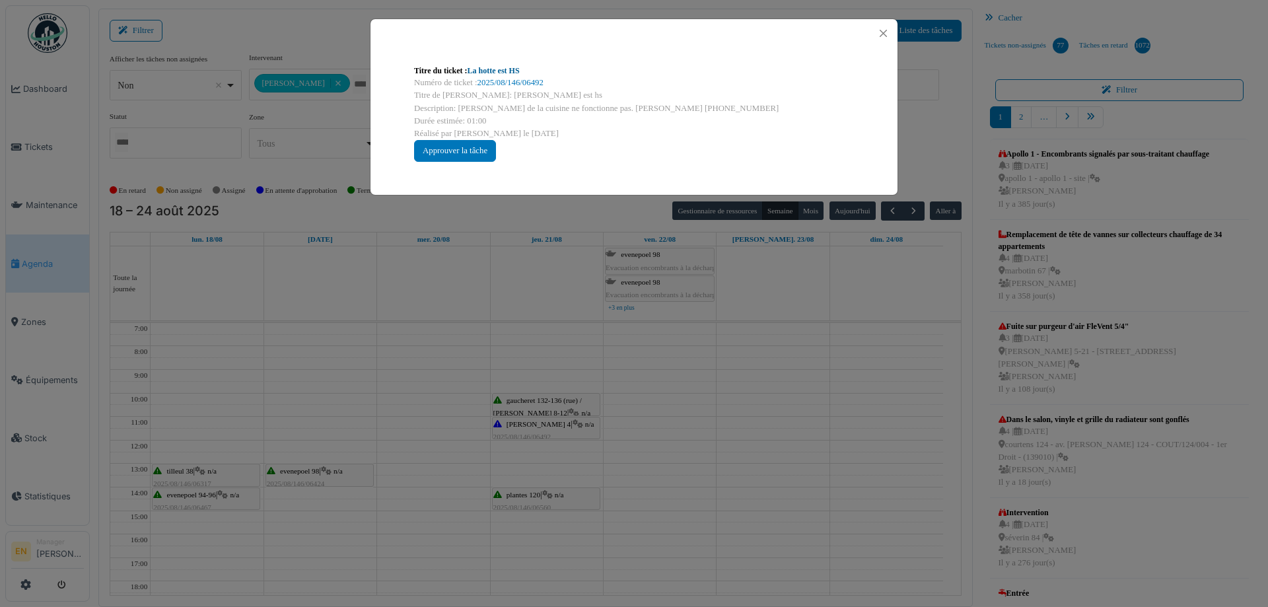
click at [514, 69] on link "La hotte est HS" at bounding box center [494, 70] width 52 height 9
click at [882, 39] on button "Close" at bounding box center [883, 33] width 18 height 18
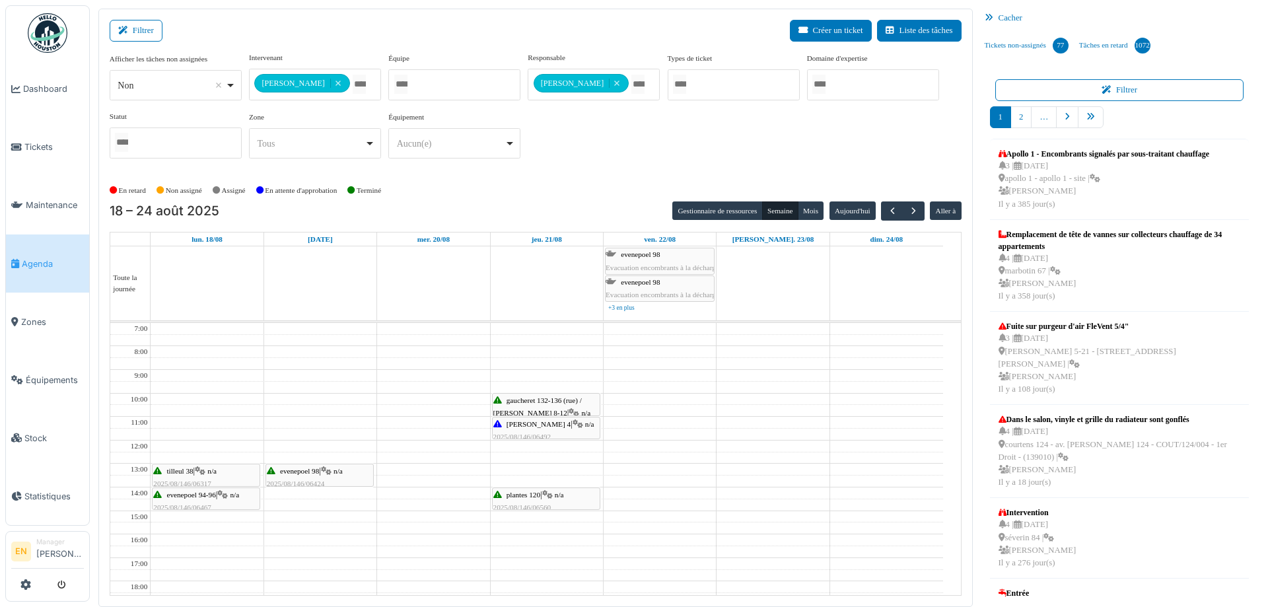
click at [534, 433] on span "2025/08/146/06492" at bounding box center [522, 437] width 58 height 8
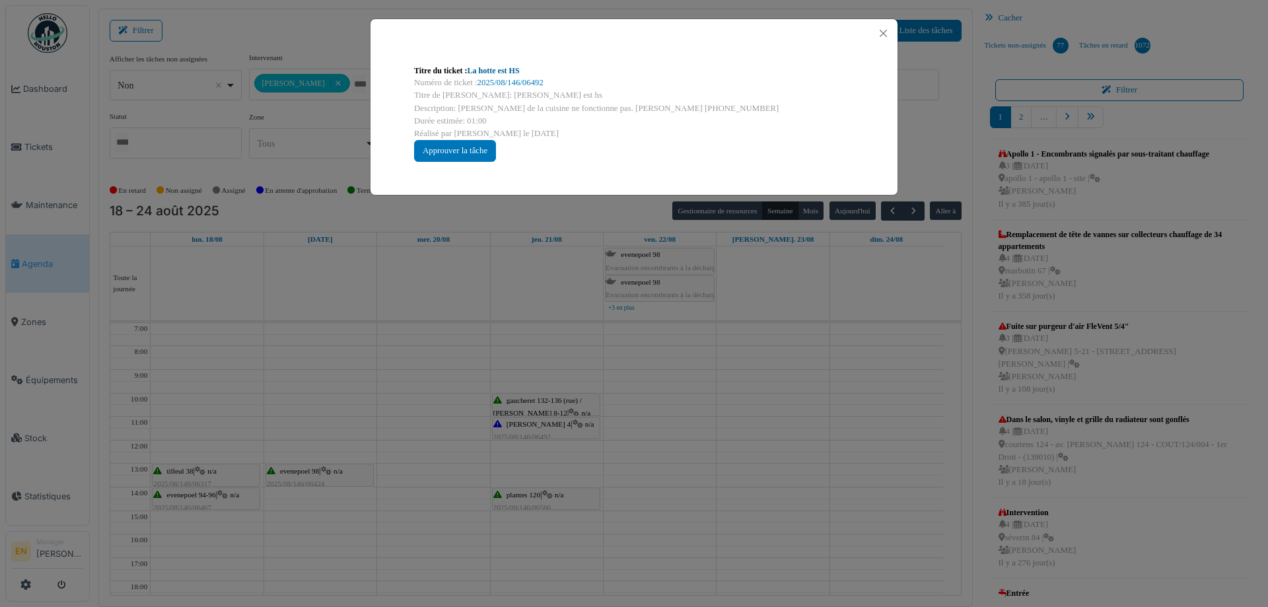
click at [515, 70] on link "La hotte est HS" at bounding box center [494, 70] width 52 height 9
click at [888, 31] on button "Close" at bounding box center [883, 33] width 18 height 18
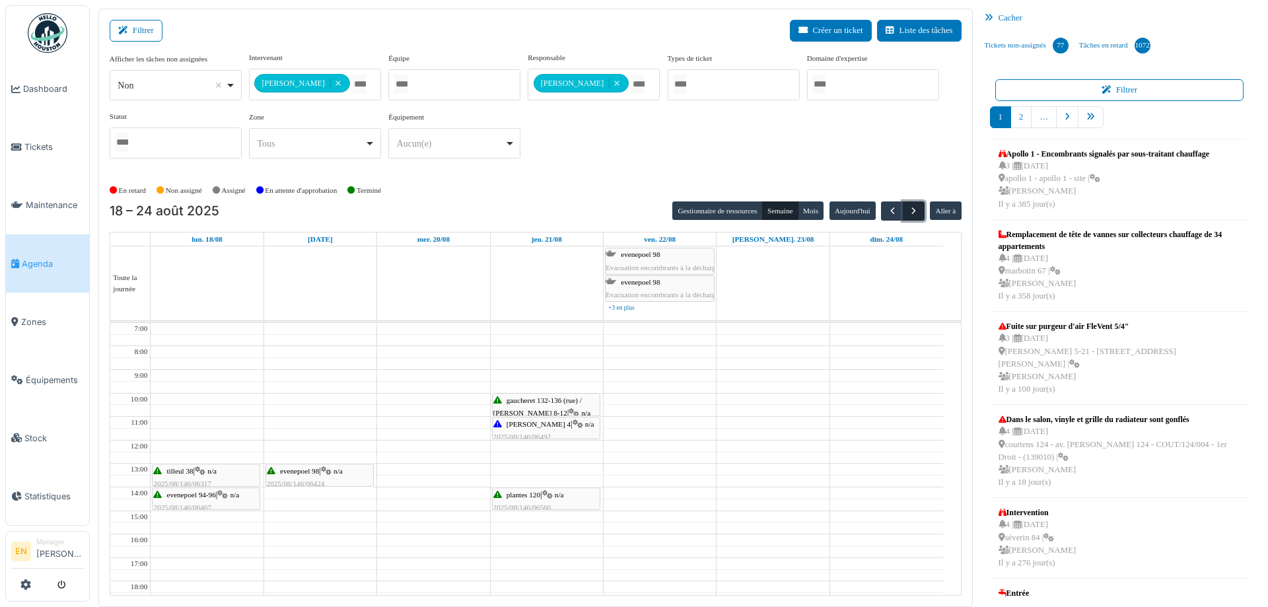
click at [903, 208] on button "button" at bounding box center [914, 210] width 22 height 19
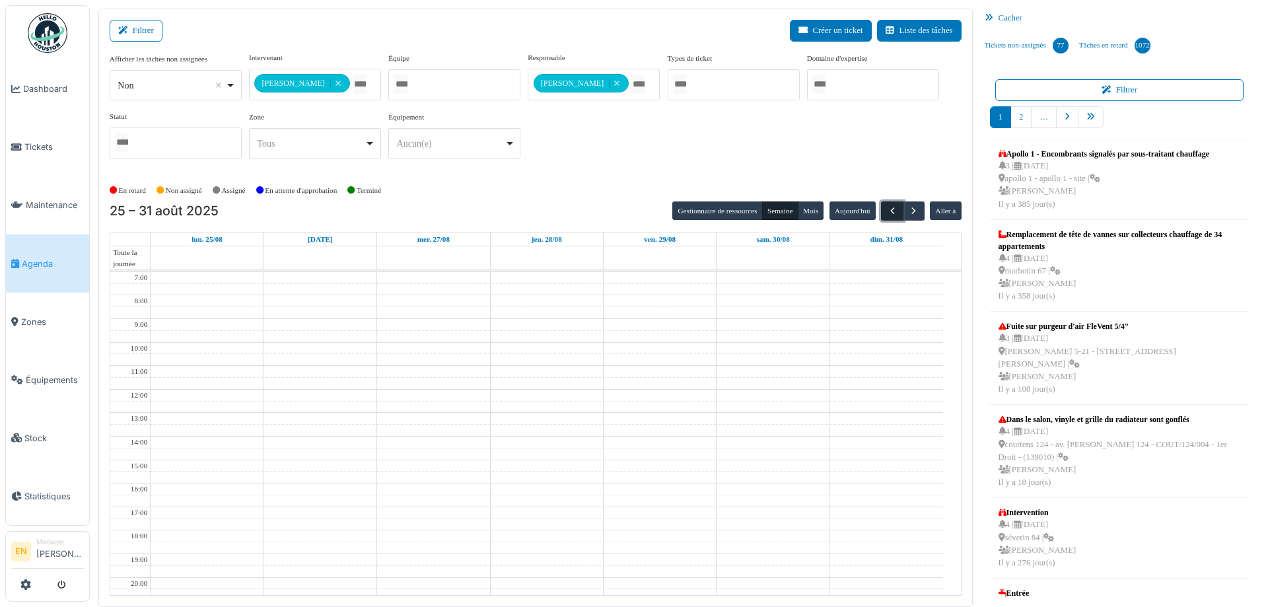
click at [887, 213] on span "button" at bounding box center [892, 210] width 11 height 11
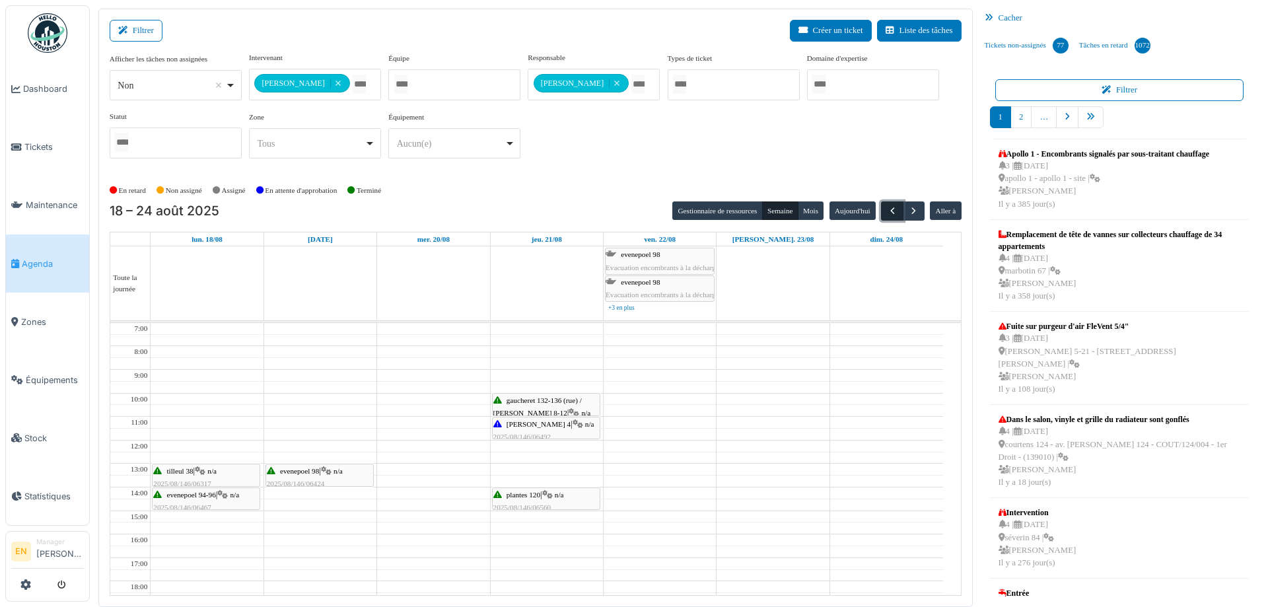
click at [887, 212] on span "button" at bounding box center [892, 210] width 11 height 11
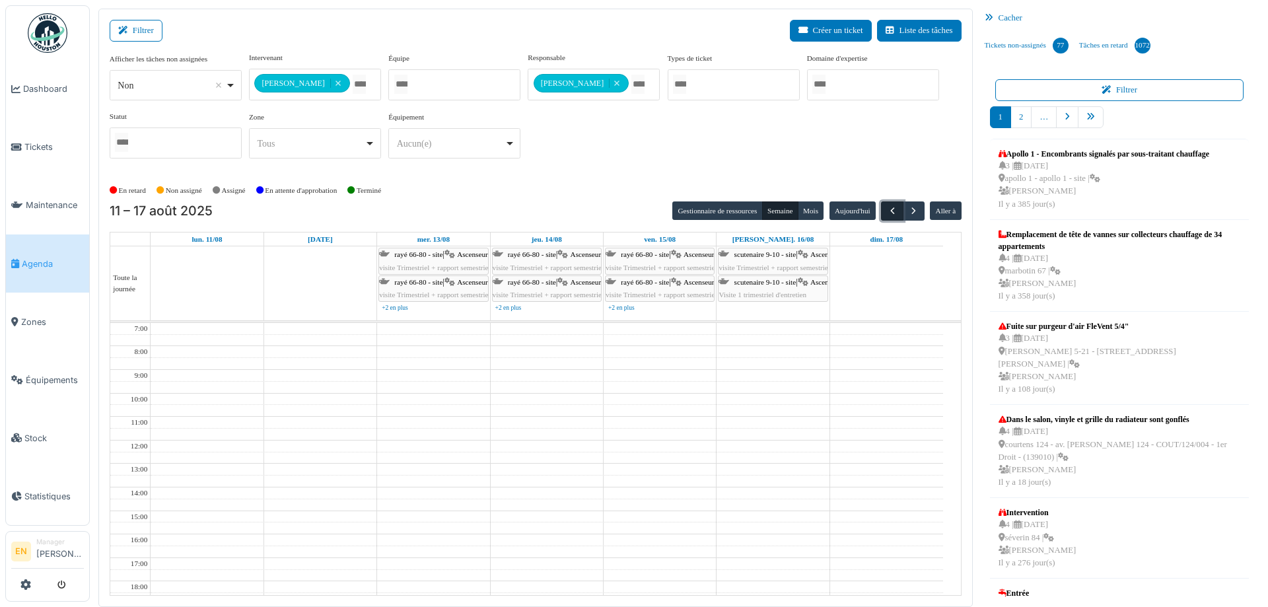
click at [887, 213] on span "button" at bounding box center [892, 210] width 11 height 11
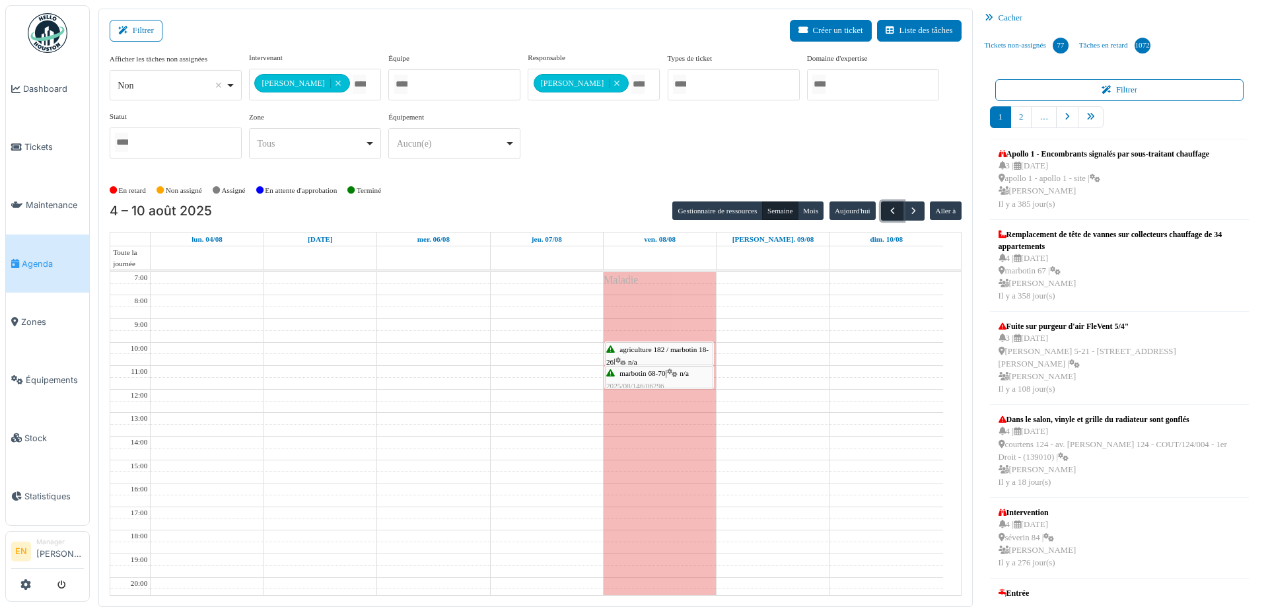
click at [881, 215] on button "button" at bounding box center [892, 210] width 22 height 19
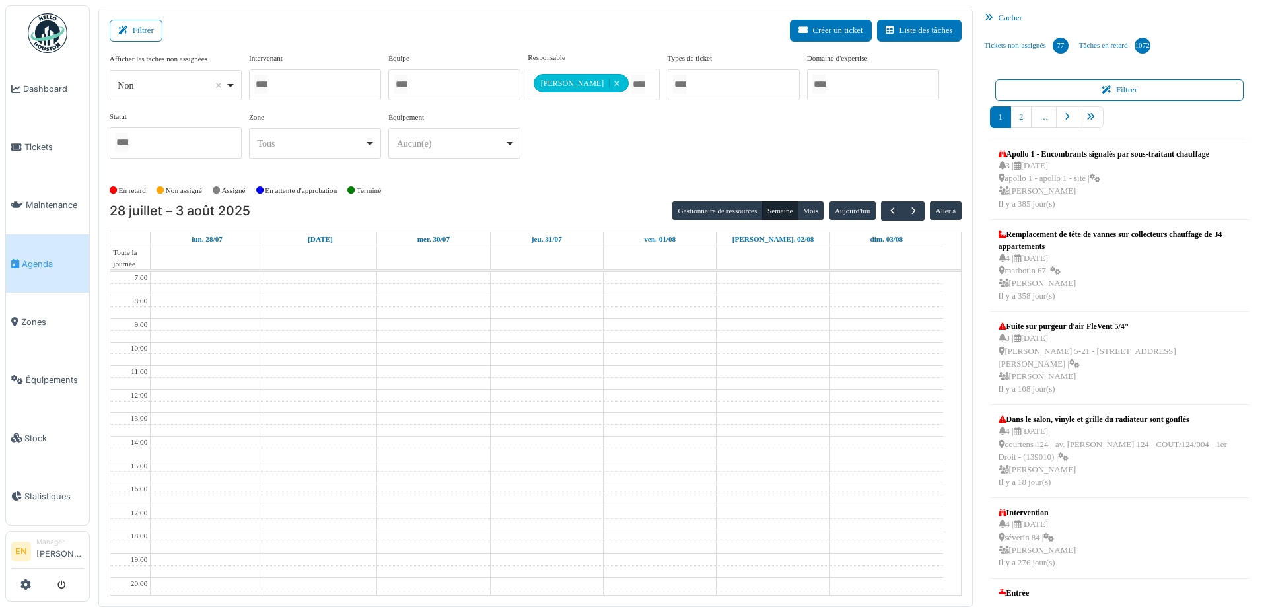
click at [603, 153] on div "Afficher les tâches non assignées *** Non Remove item Oui Non Intervenant Abdel…" at bounding box center [536, 110] width 852 height 117
click at [910, 215] on span "button" at bounding box center [913, 210] width 11 height 11
click at [908, 211] on span "button" at bounding box center [913, 210] width 11 height 11
click at [908, 212] on span "button" at bounding box center [913, 210] width 11 height 11
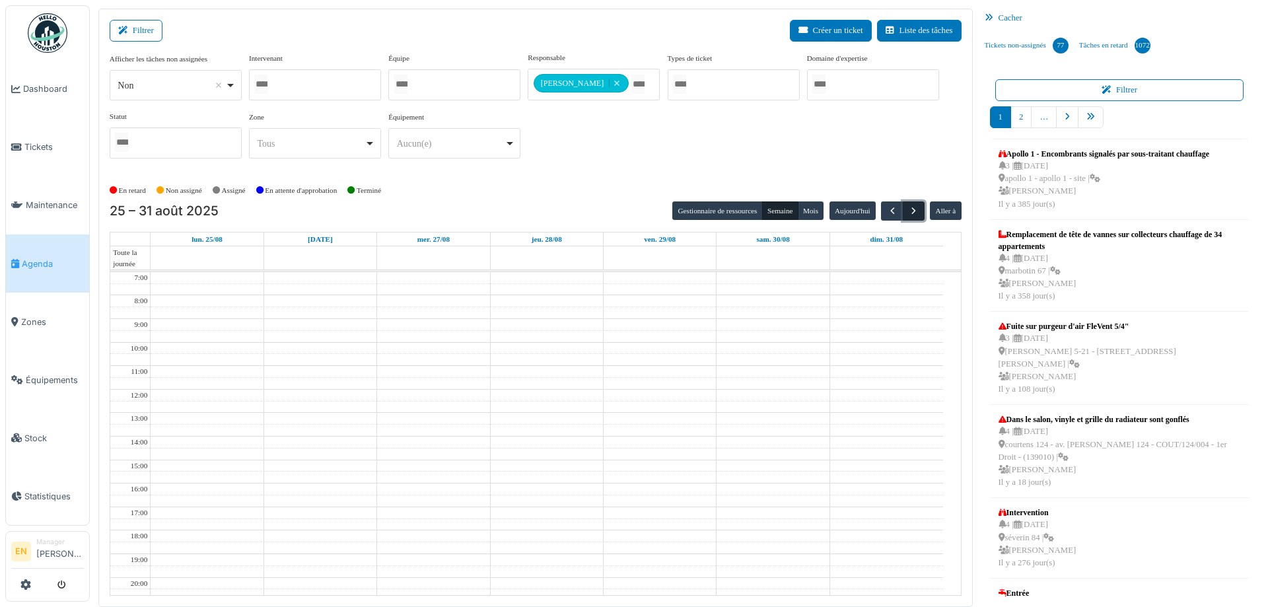
click at [908, 212] on span "button" at bounding box center [913, 210] width 11 height 11
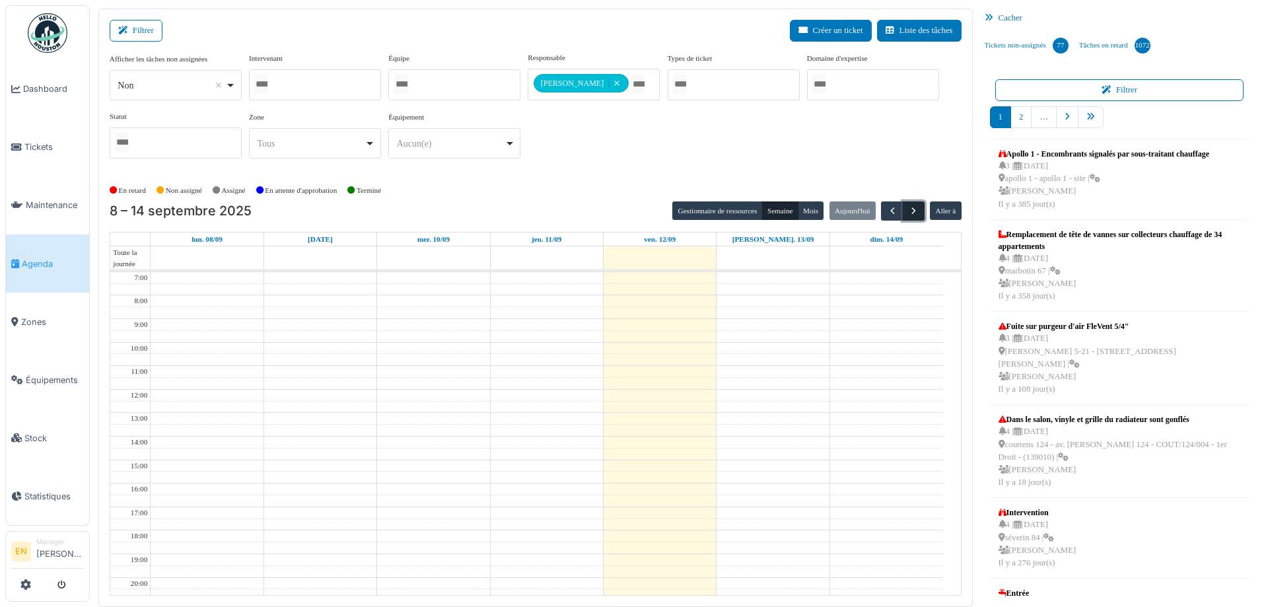
click at [908, 212] on span "button" at bounding box center [913, 210] width 11 height 11
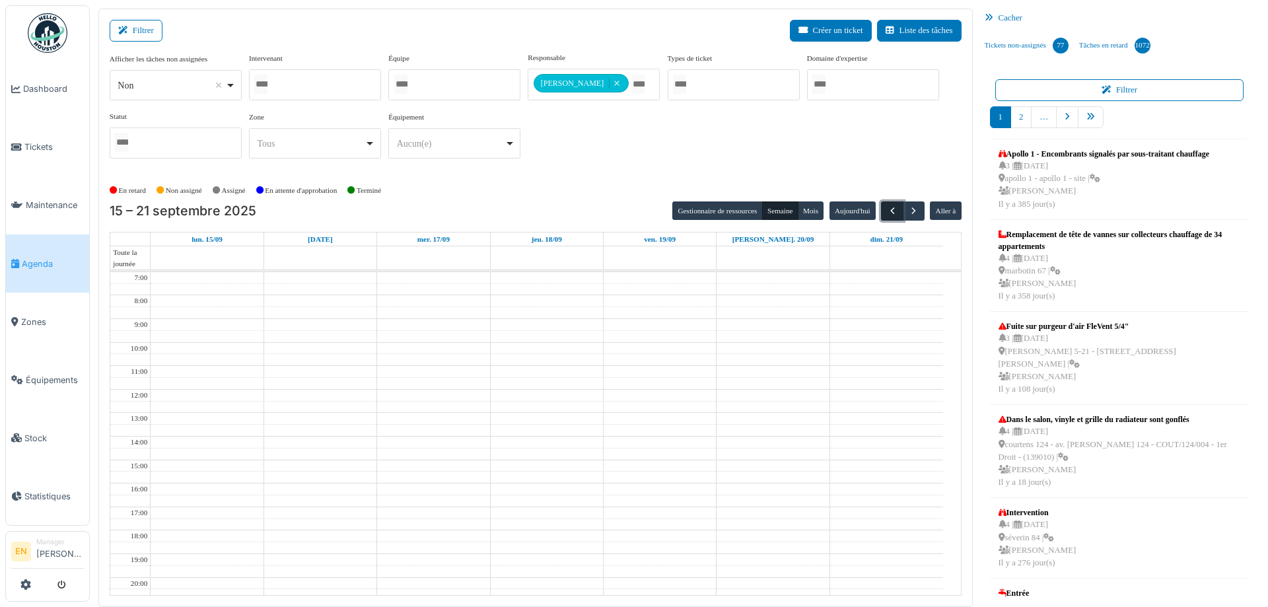
click at [887, 211] on span "button" at bounding box center [892, 210] width 11 height 11
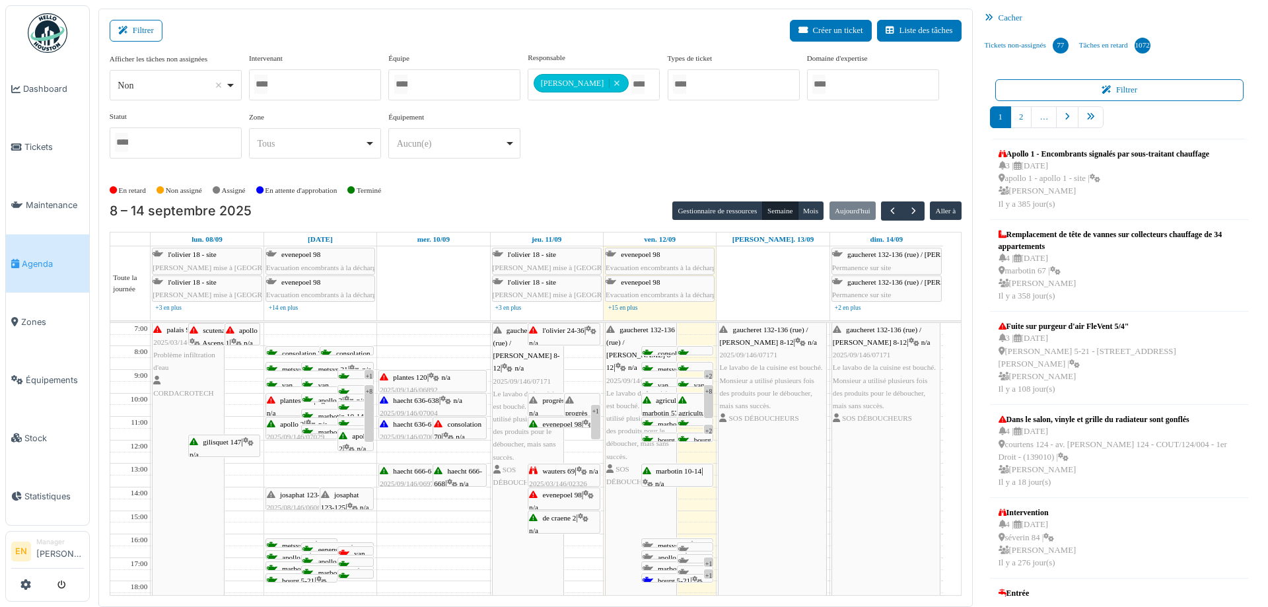
click at [566, 172] on div "Afficher les tâches non assignées *** Non Remove item Oui Non Intervenant Abdel…" at bounding box center [536, 115] width 852 height 127
click at [566, 170] on div "Afficher les tâches non assignées *** Non Remove item Oui Non Intervenant Abdel…" at bounding box center [536, 115] width 852 height 127
click at [672, 139] on div "Afficher les tâches non assignées *** Non Remove item Oui Non Intervenant Abdel…" at bounding box center [536, 110] width 852 height 117
click at [776, 210] on button "Semaine" at bounding box center [780, 210] width 36 height 18
click at [231, 90] on div "Non Remove item" at bounding box center [175, 85] width 121 height 19
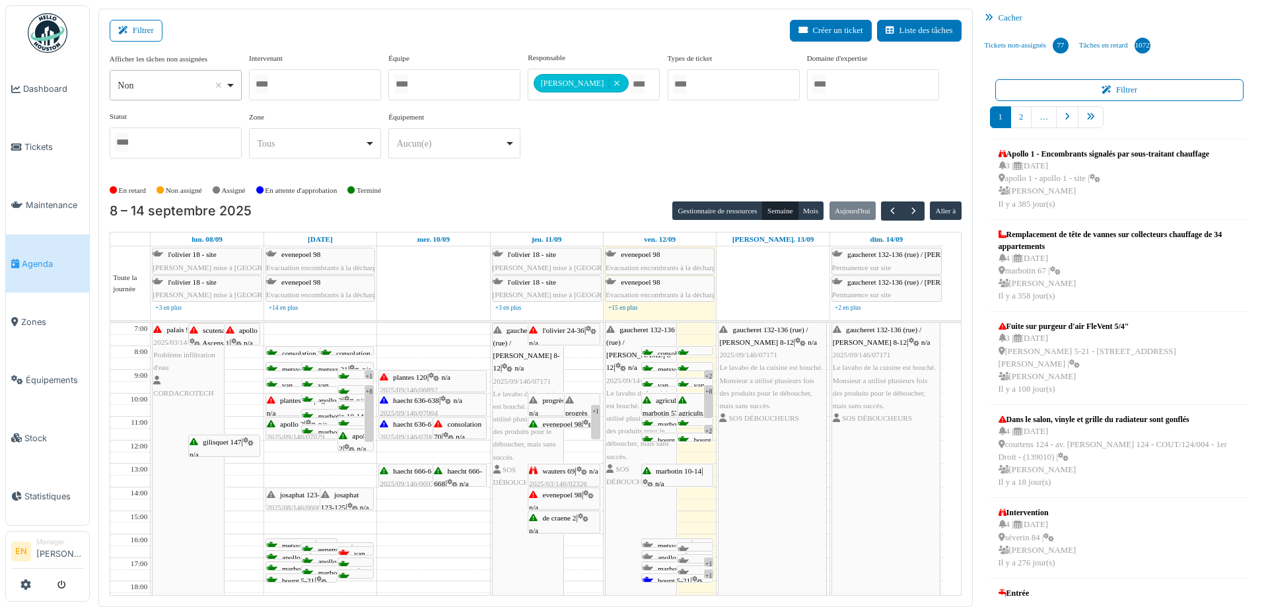
click at [480, 84] on div at bounding box center [454, 84] width 132 height 31
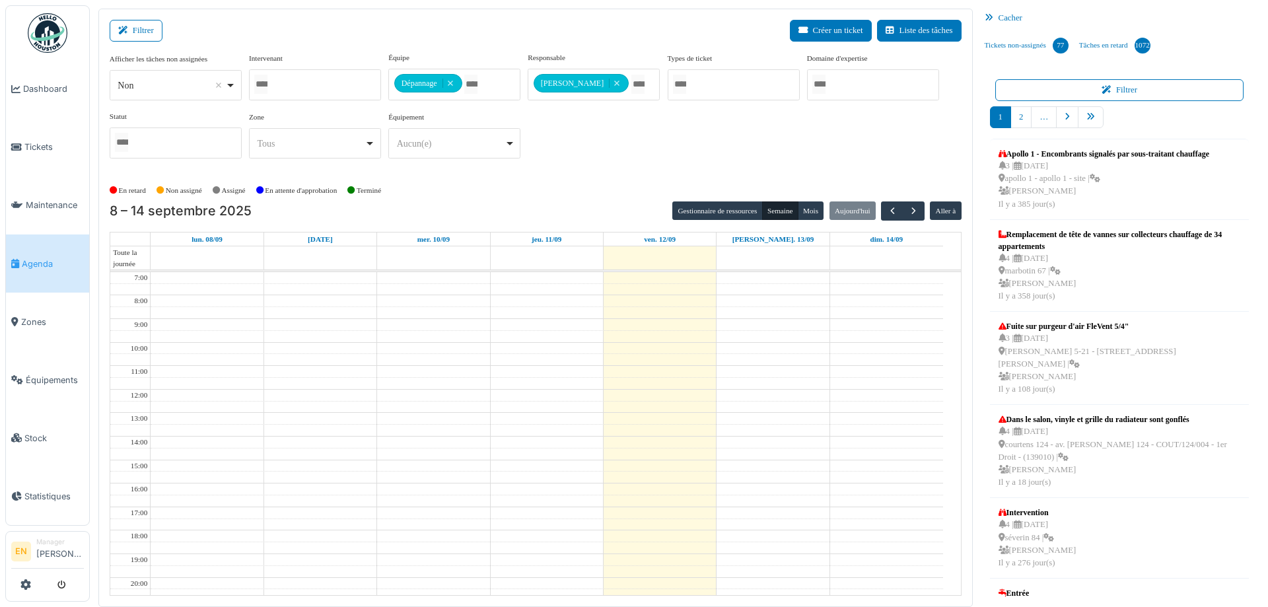
click at [620, 187] on div "En retard Non assigné Assigné En attente d'approbation Terminé" at bounding box center [536, 191] width 852 height 22
click at [887, 212] on span "button" at bounding box center [892, 210] width 11 height 11
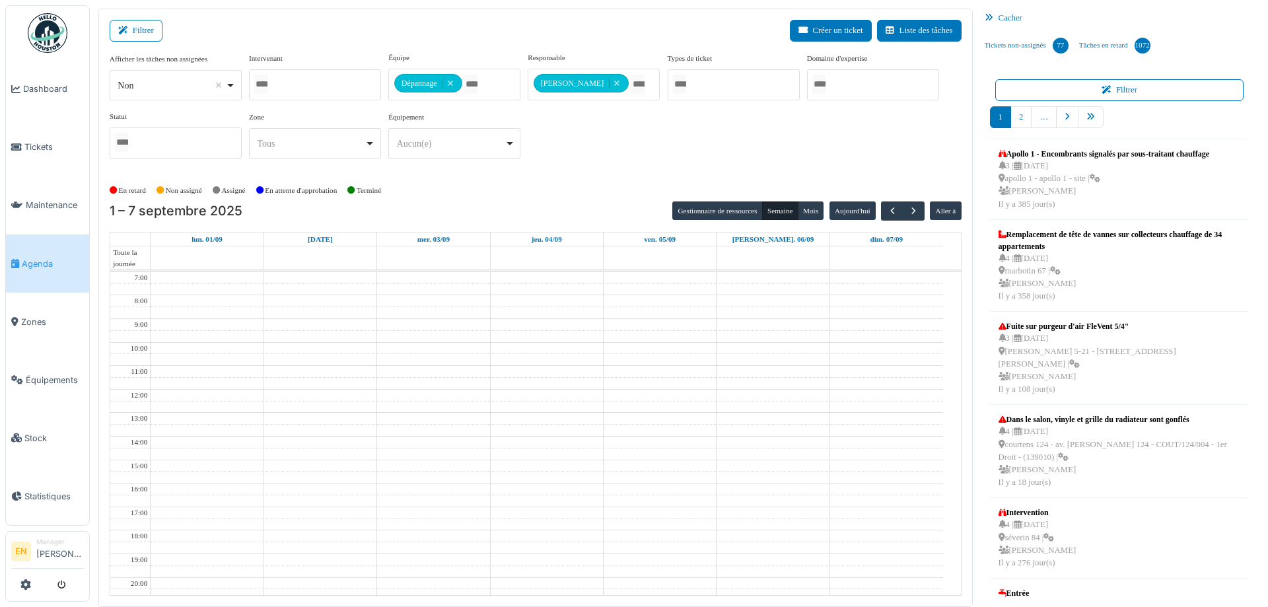
click at [801, 160] on div "Afficher les tâches non assignées *** Non Remove item Oui Non Intervenant Abdel…" at bounding box center [536, 110] width 852 height 117
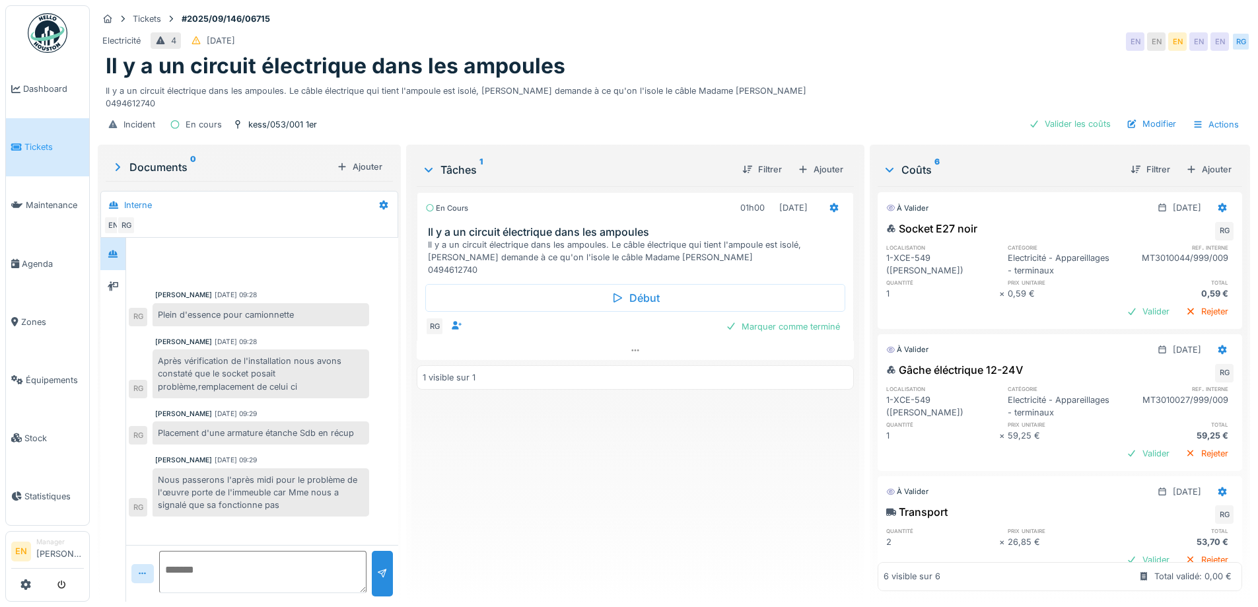
click at [730, 430] on div "En cours 01h00 02/09/2025 Il y a un circuit électrique dans les ampoules Il y a…" at bounding box center [635, 388] width 437 height 405
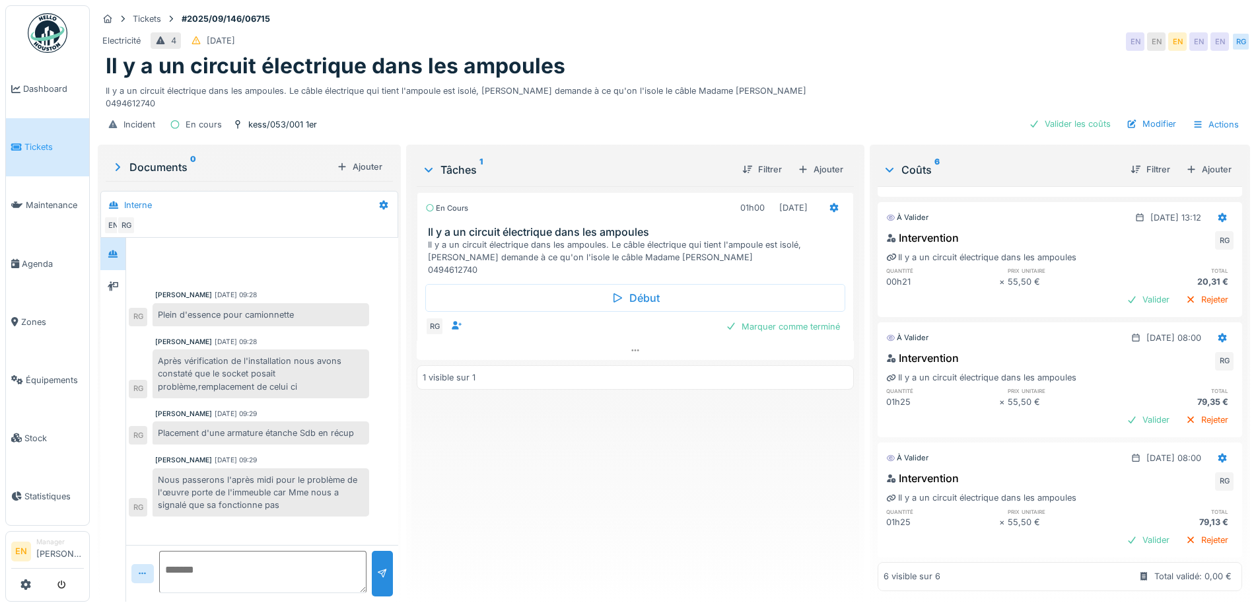
scroll to position [426, 0]
click at [589, 445] on div "En cours 01h00 02/09/2025 Il y a un circuit électrique dans les ampoules Il y a…" at bounding box center [635, 388] width 437 height 405
click at [600, 452] on div "En cours 01h00 02/09/2025 Il y a un circuit électrique dans les ampoules Il y a…" at bounding box center [635, 388] width 437 height 405
click at [635, 430] on div "En cours 01h00 02/09/2025 Il y a un circuit électrique dans les ampoules Il y a…" at bounding box center [635, 388] width 437 height 405
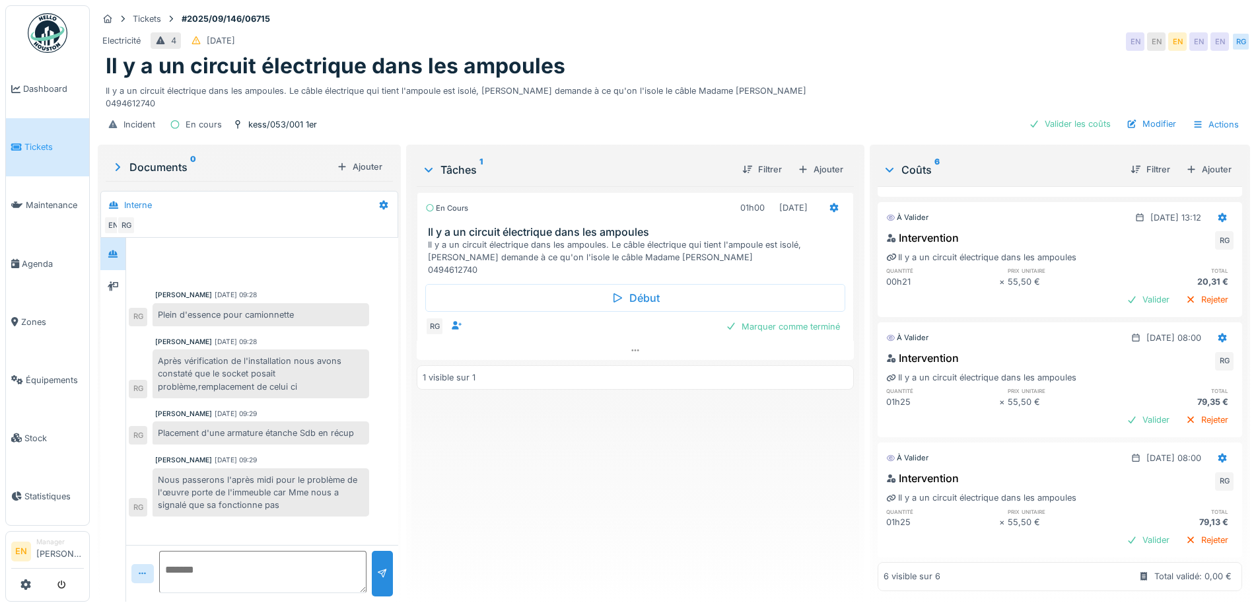
click at [561, 516] on div "En cours 01h00 02/09/2025 Il y a un circuit électrique dans les ampoules Il y a…" at bounding box center [635, 388] width 437 height 405
drag, startPoint x: 561, startPoint y: 516, endPoint x: 559, endPoint y: 507, distance: 9.3
click at [559, 507] on div "En cours 01h00 02/09/2025 Il y a un circuit électrique dans les ampoules Il y a…" at bounding box center [635, 388] width 437 height 405
click at [561, 506] on div "En cours 01h00 02/09/2025 Il y a un circuit électrique dans les ampoules Il y a…" at bounding box center [635, 388] width 437 height 405
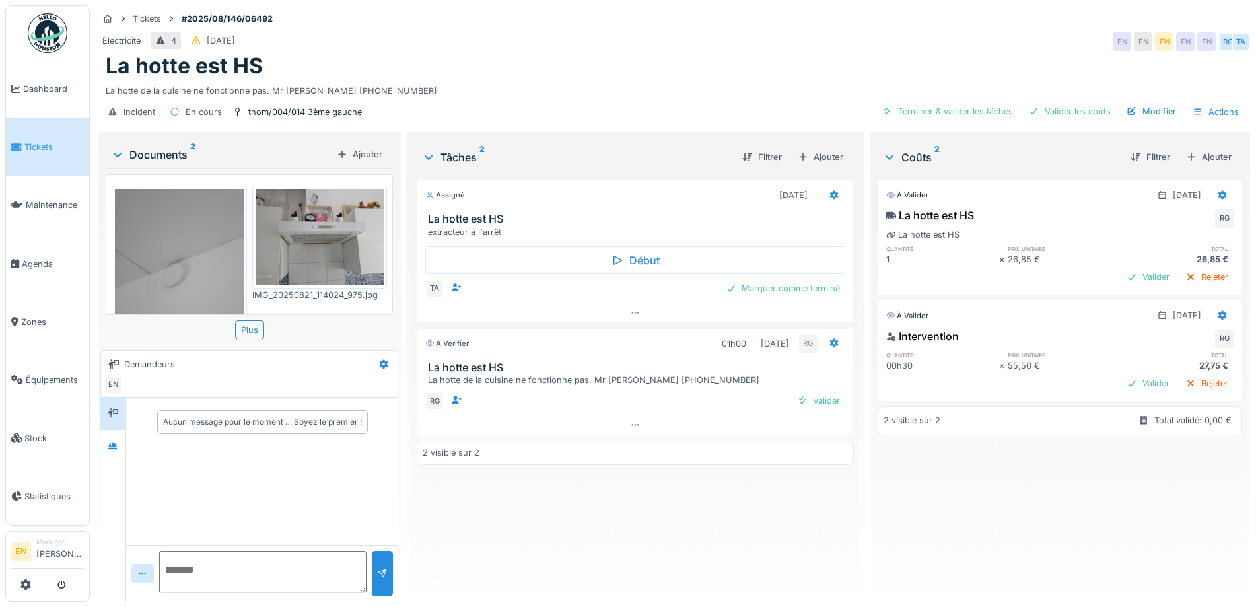
click at [674, 534] on div "Assigné [DATE] La hotte est HS extracteur à l'arrêt Début TA Marquer comme term…" at bounding box center [635, 382] width 437 height 417
click at [686, 523] on div "Assigné [DATE] La hotte est HS extracteur à l'arrêt Début TA Marquer comme term…" at bounding box center [635, 382] width 437 height 417
click at [116, 448] on icon at bounding box center [112, 445] width 9 height 7
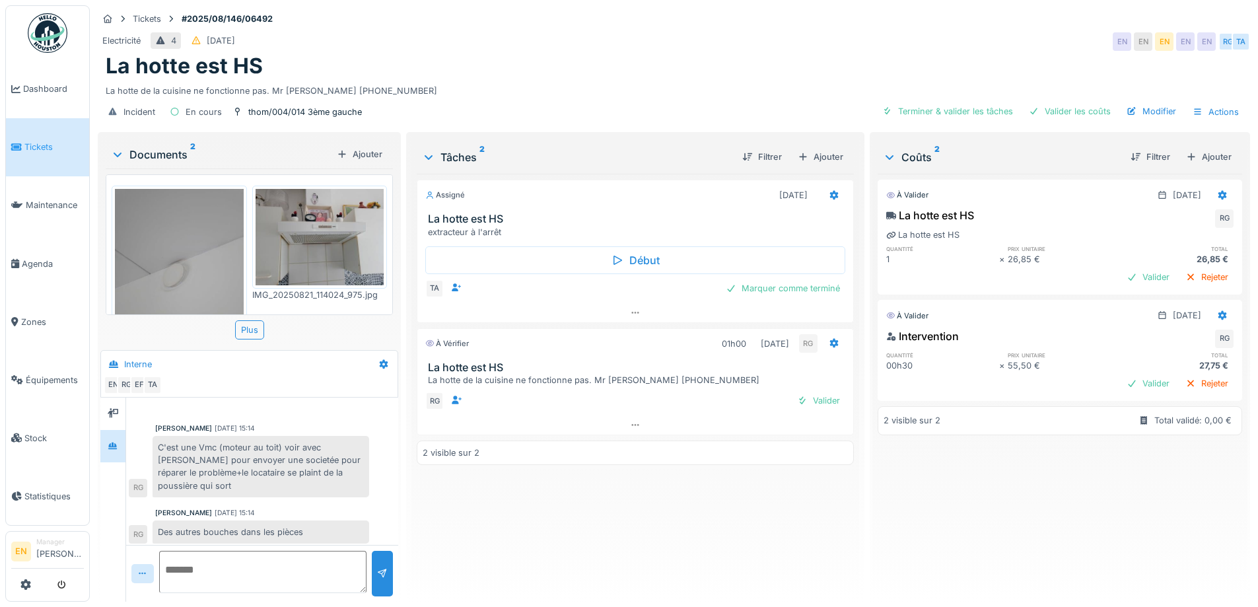
scroll to position [12, 0]
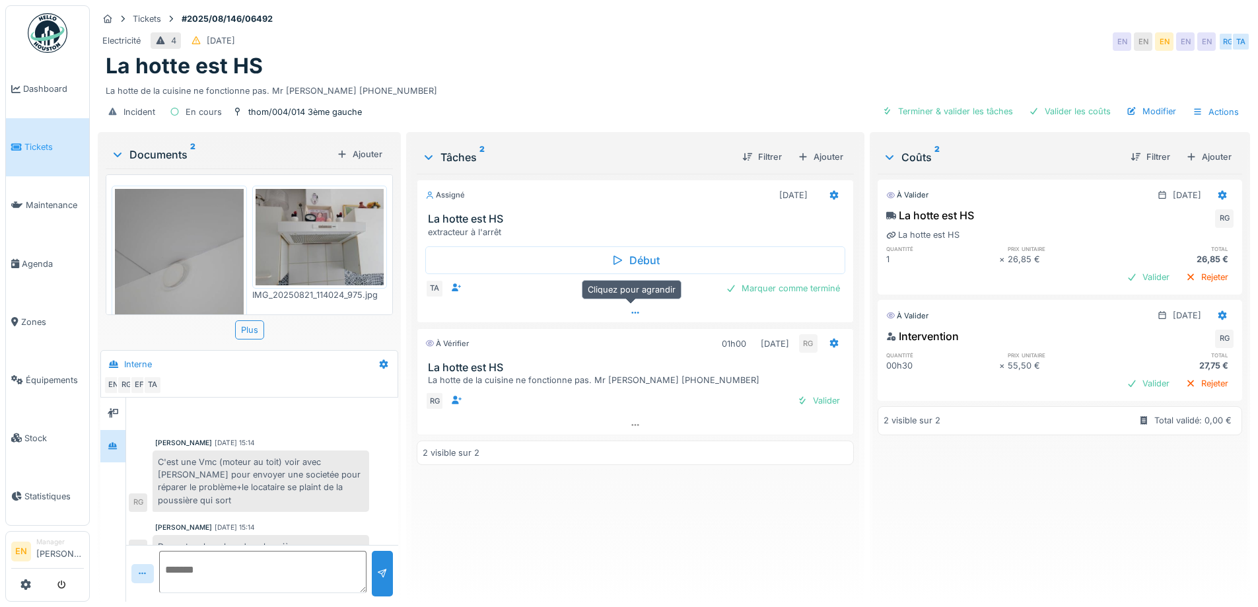
click at [637, 311] on div at bounding box center [634, 312] width 435 height 19
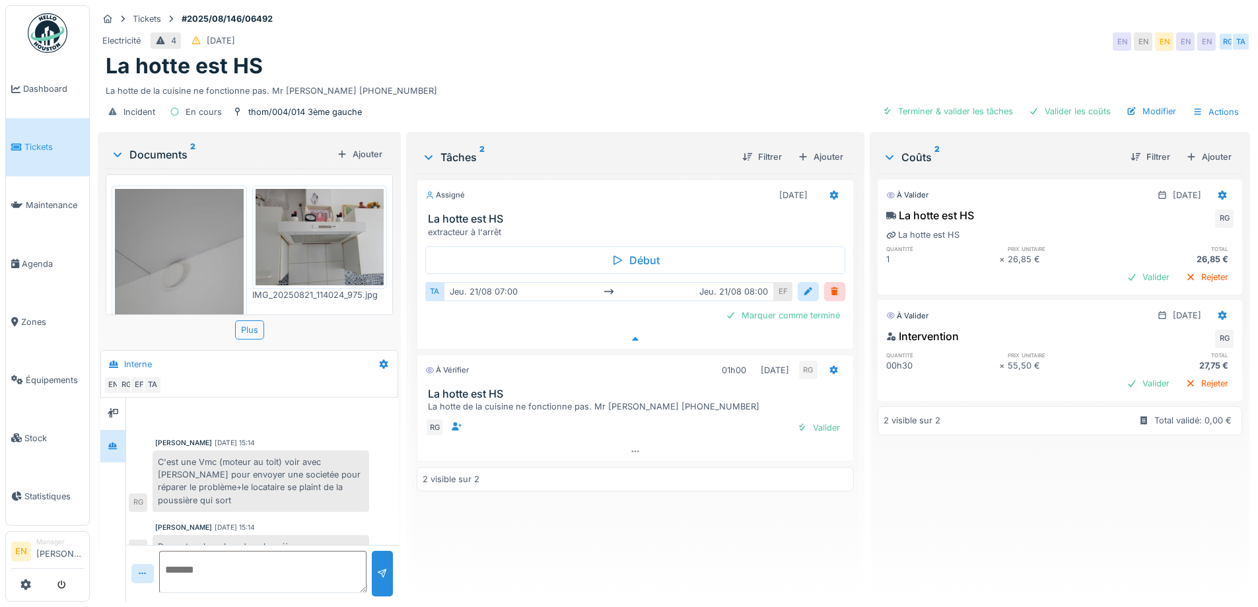
scroll to position [10, 0]
click at [1148, 102] on div "Modifier" at bounding box center [1152, 111] width 60 height 18
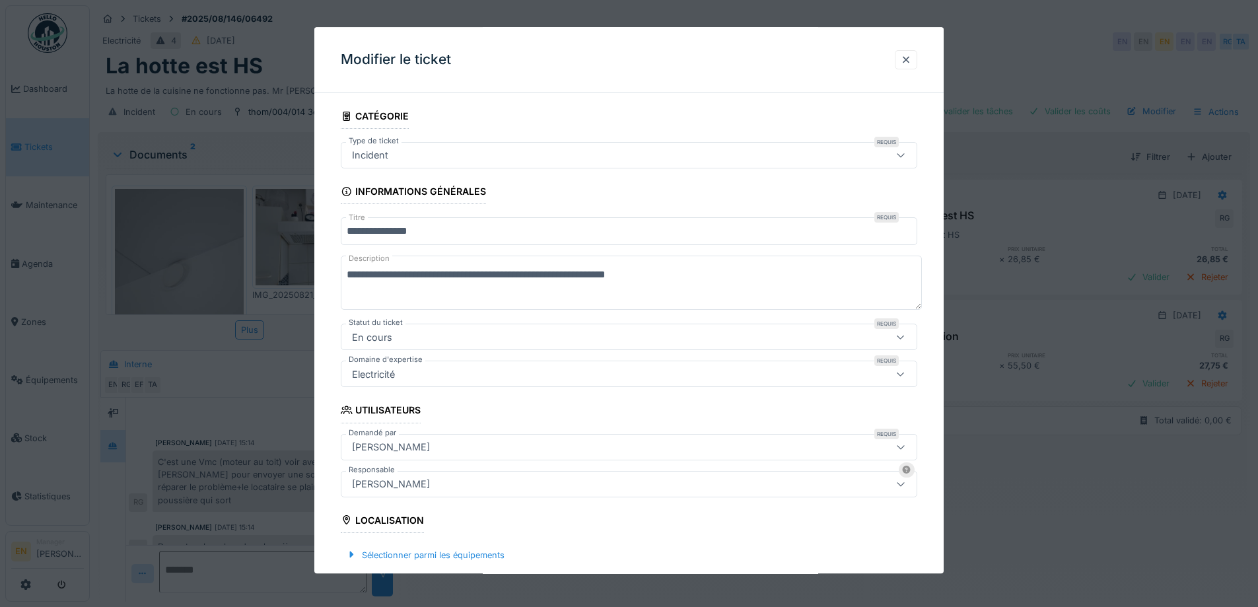
click at [423, 489] on div "[PERSON_NAME]" at bounding box center [391, 484] width 89 height 15
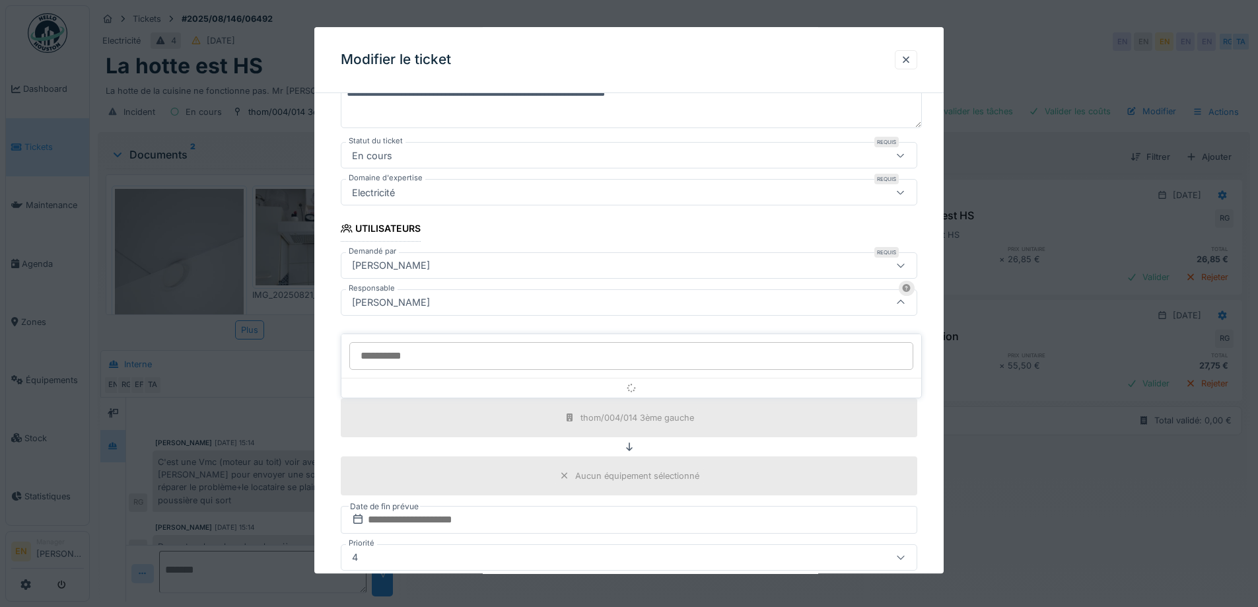
scroll to position [184, 0]
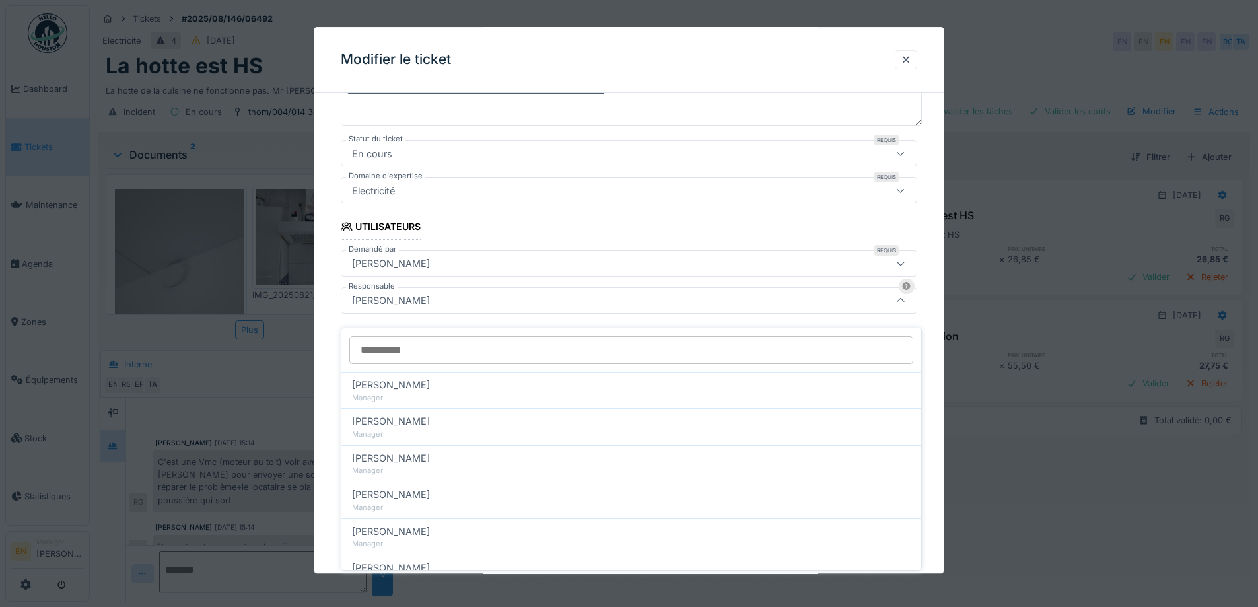
click at [470, 341] on input "Responsable" at bounding box center [631, 350] width 564 height 28
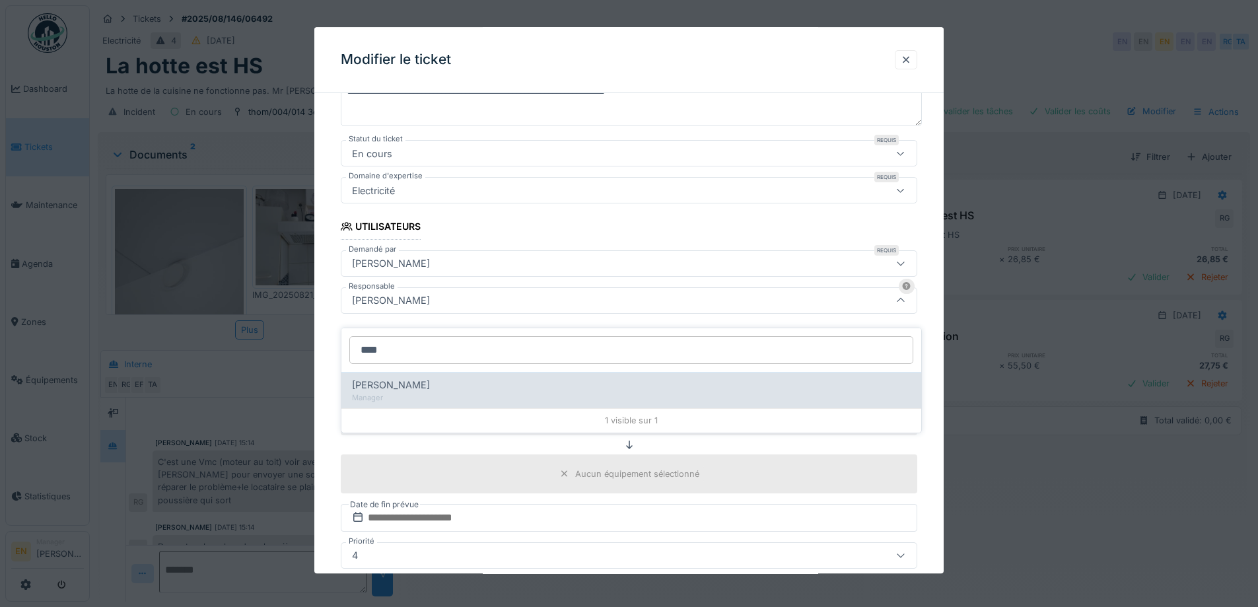
type input "****"
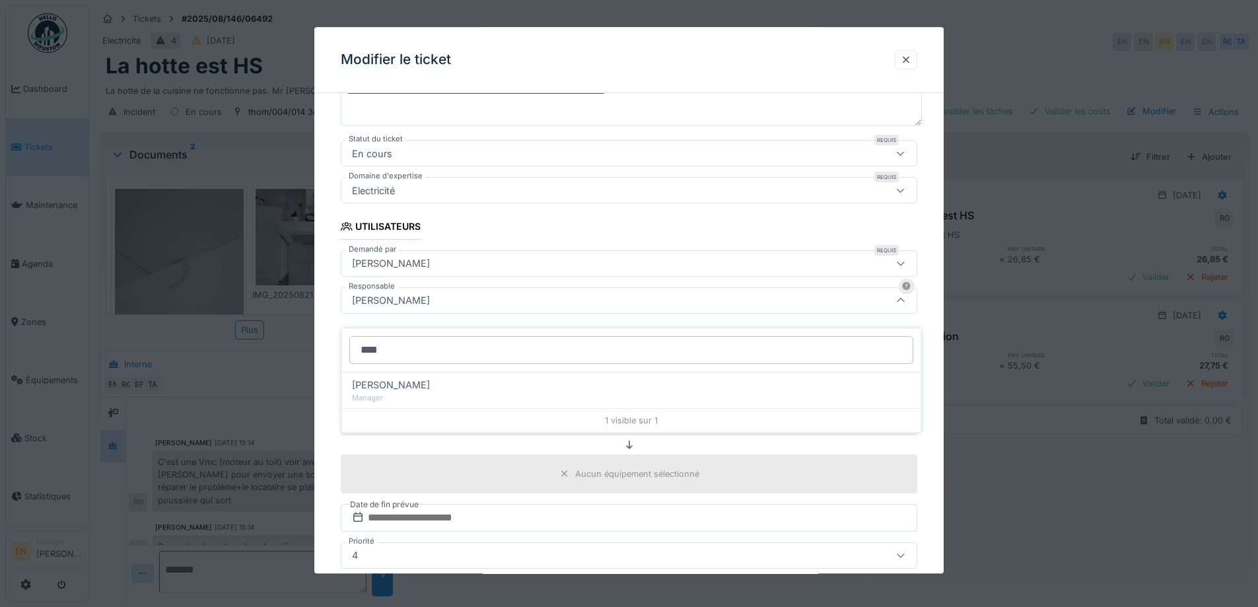
click at [444, 378] on div "Edmond Fayt" at bounding box center [631, 385] width 559 height 15
type input "****"
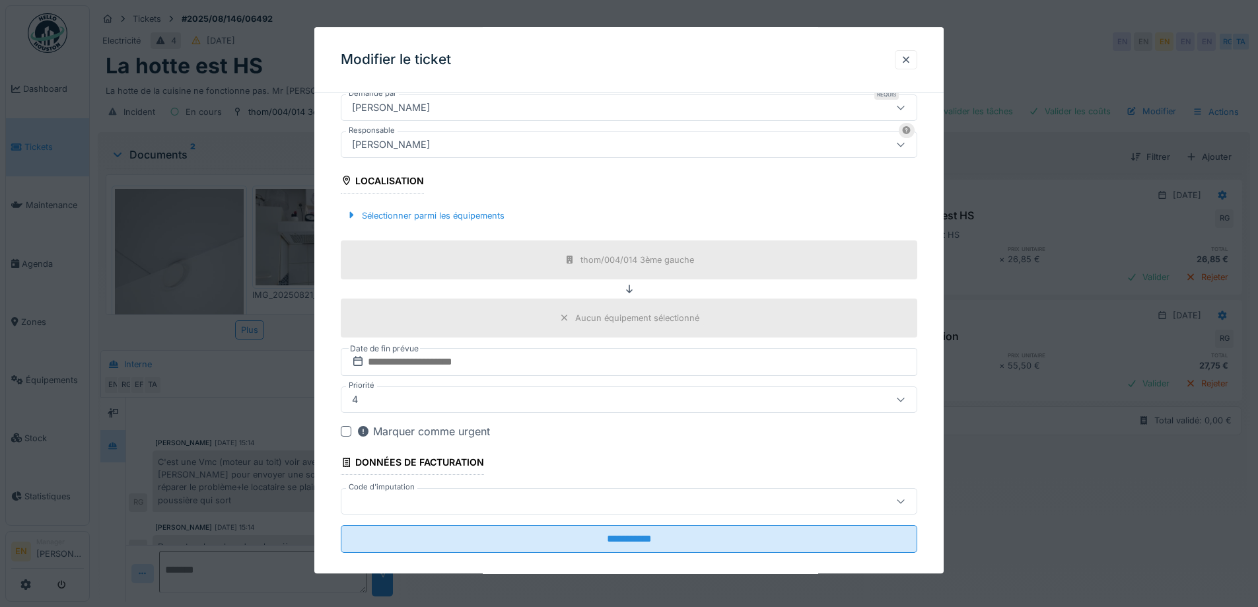
scroll to position [356, 0]
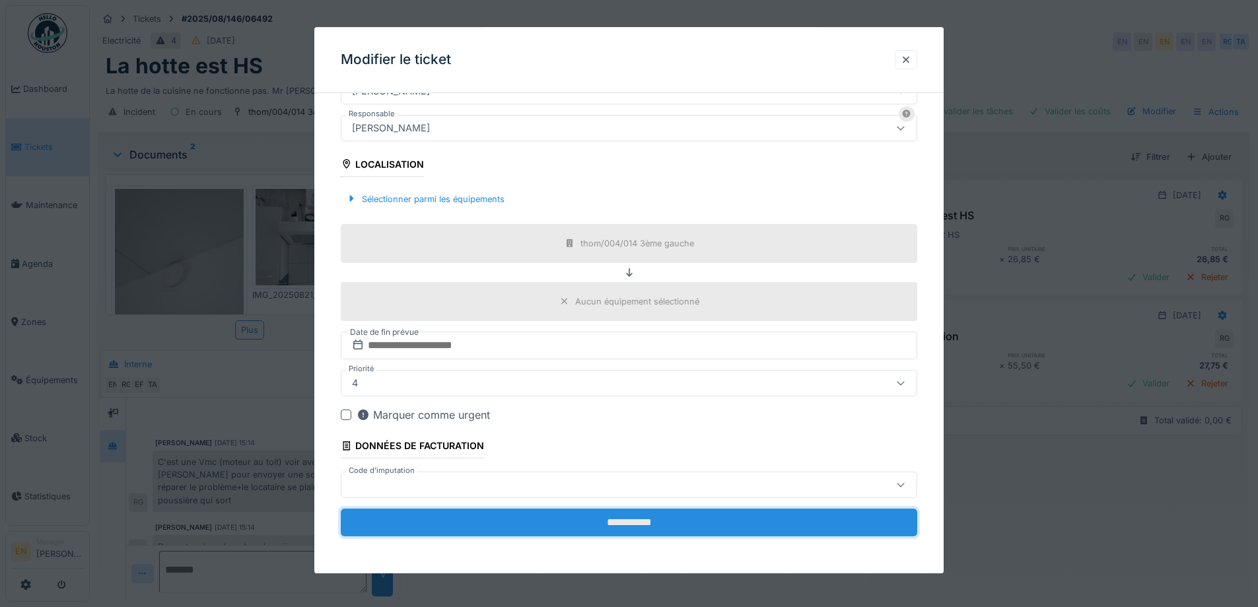
click at [637, 522] on input "**********" at bounding box center [629, 523] width 577 height 28
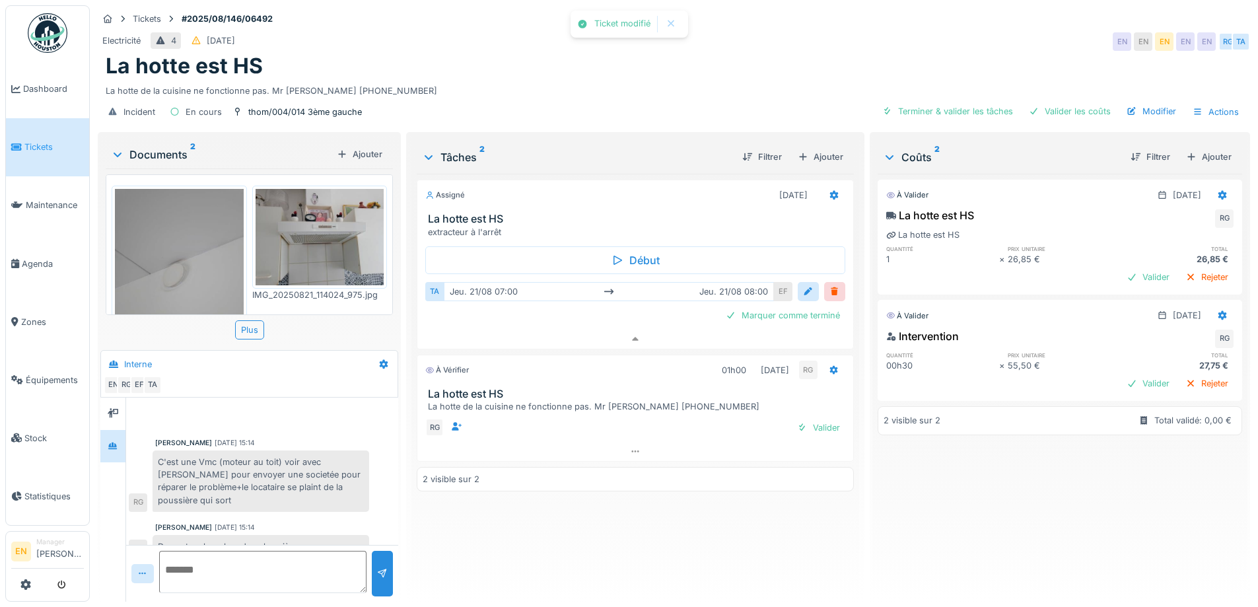
scroll to position [77, 0]
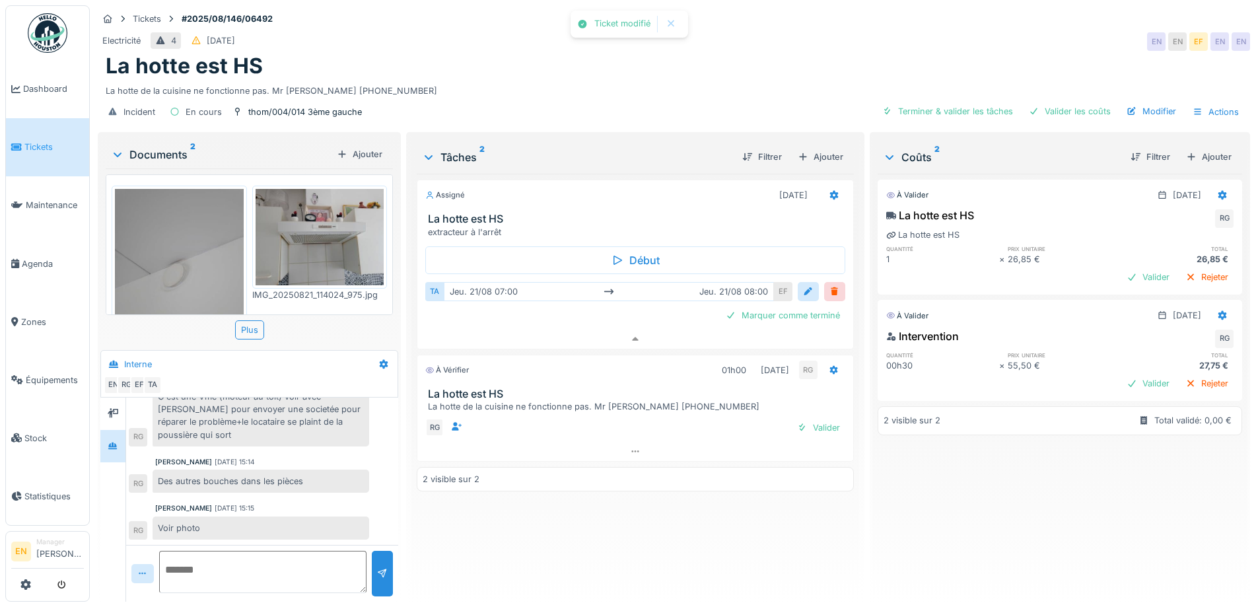
click at [686, 507] on div "Assigné 21/08/2025 La hotte est HS extracteur à l'arrêt Début TA jeu. 21/08 07:…" at bounding box center [635, 382] width 437 height 417
click at [673, 541] on div "Assigné 21/08/2025 La hotte est HS extracteur à l'arrêt Début TA jeu. 21/08 07:…" at bounding box center [635, 382] width 437 height 417
